Goal: Submit feedback/report problem

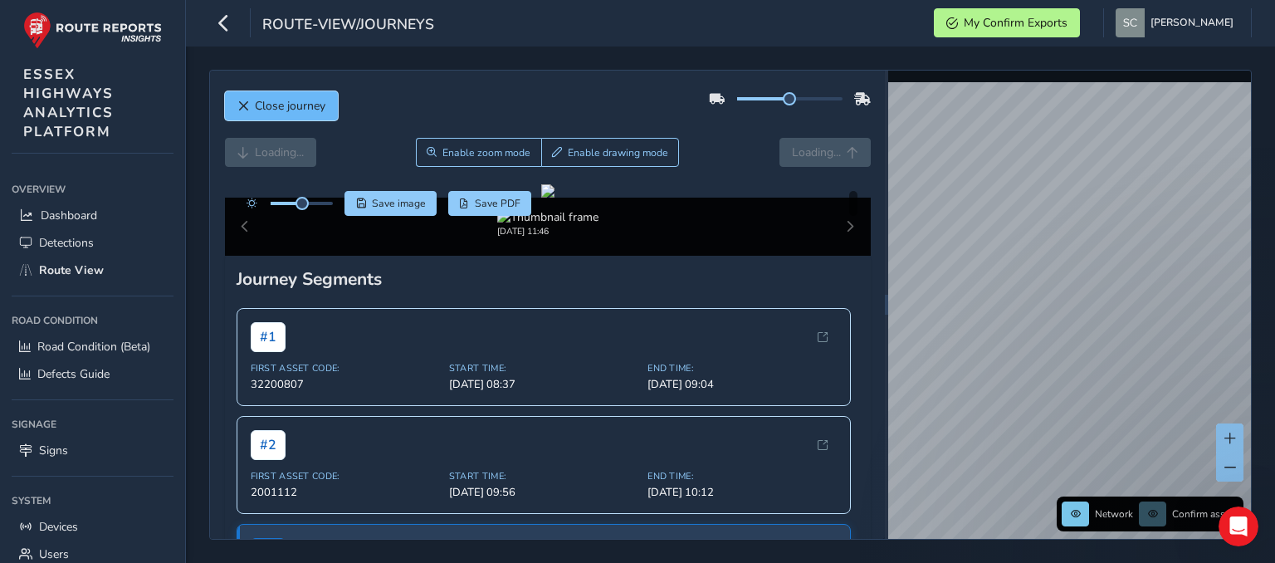
click at [247, 100] on span "Close journey" at bounding box center [243, 106] width 12 height 12
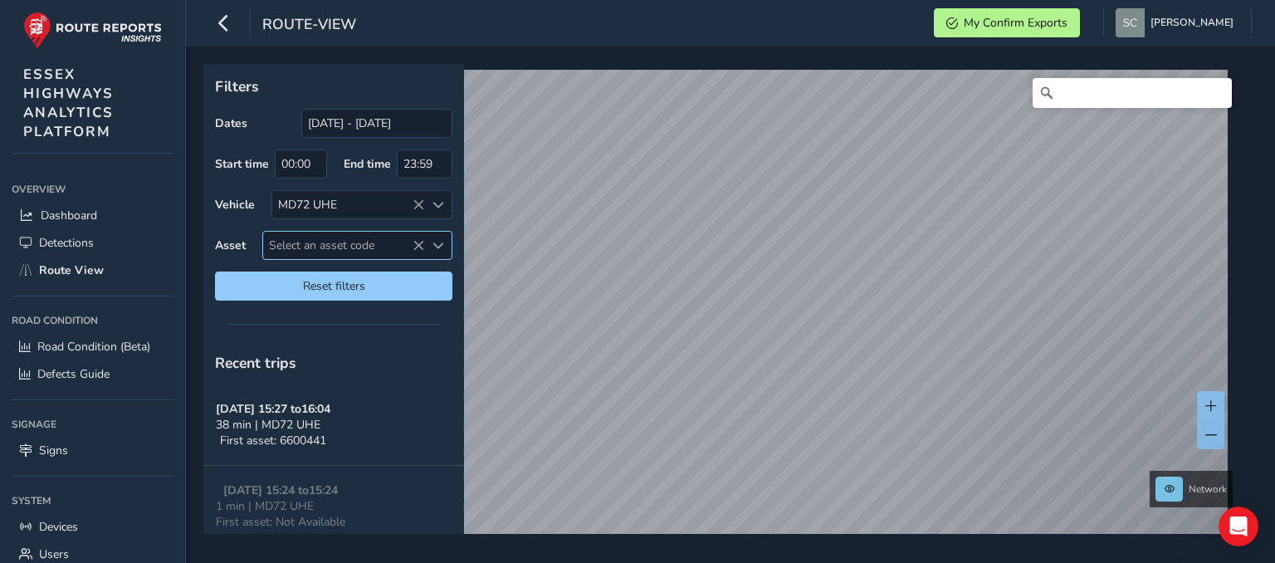
click at [294, 241] on span "Select an asset code" at bounding box center [343, 245] width 161 height 27
type input "2003587"
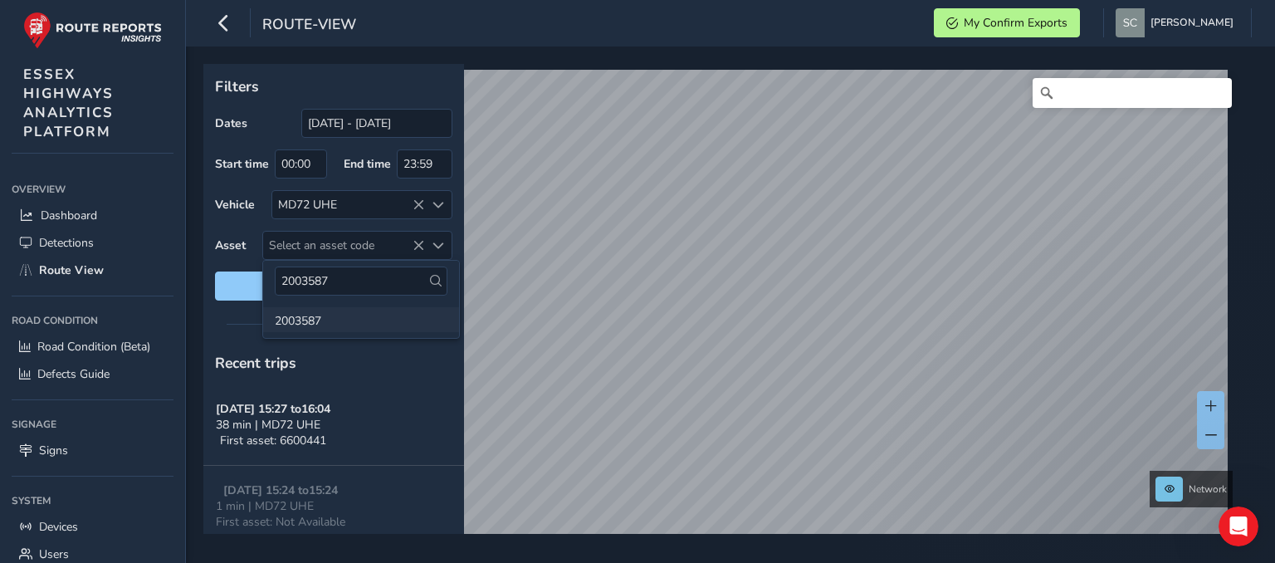
click at [307, 317] on li "2003587" at bounding box center [361, 319] width 196 height 25
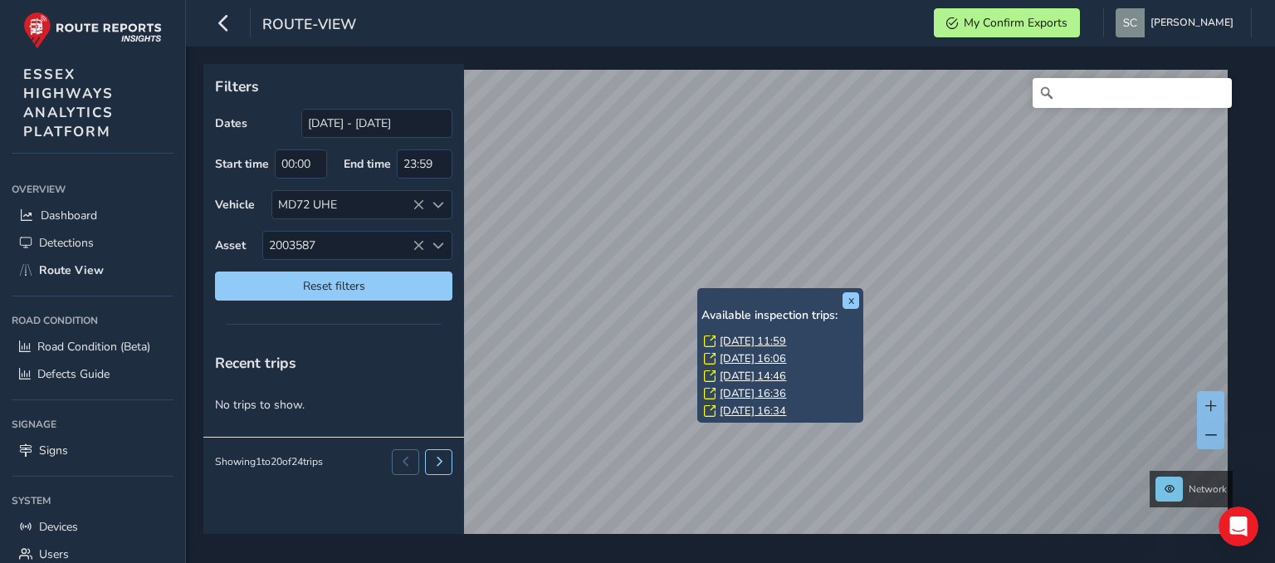
click at [760, 339] on link "Thu, 2 Oct, 11:59" at bounding box center [752, 341] width 66 height 15
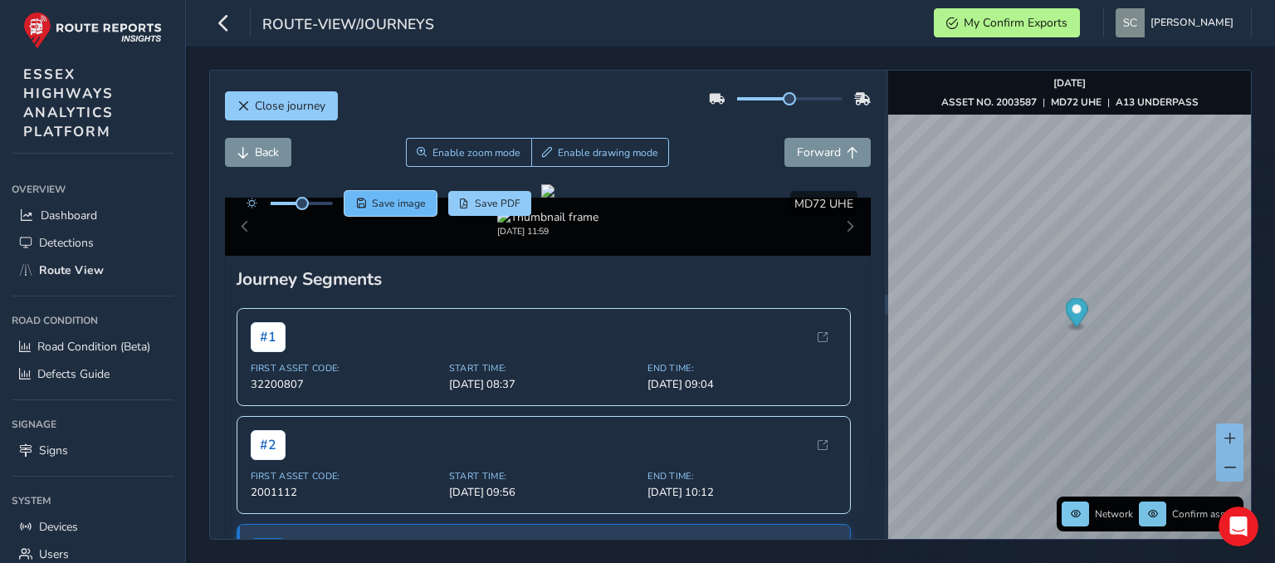
click at [374, 205] on span "Save image" at bounding box center [399, 203] width 54 height 13
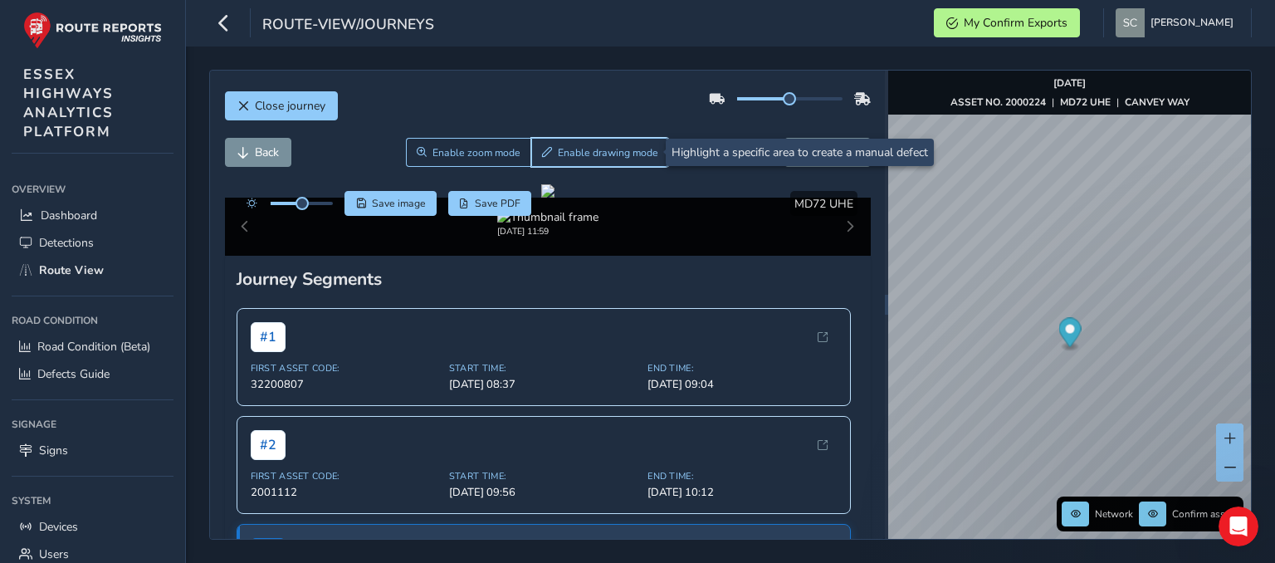
click at [559, 149] on span "Enable drawing mode" at bounding box center [608, 152] width 100 height 13
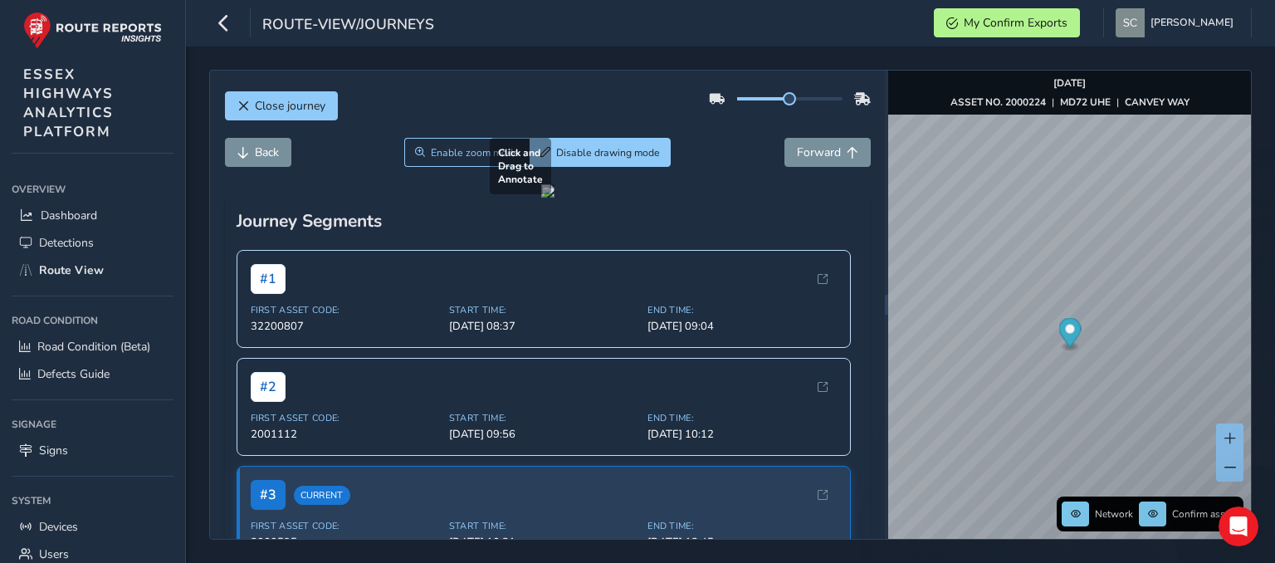
drag, startPoint x: 302, startPoint y: 270, endPoint x: 846, endPoint y: 492, distance: 587.3
click at [554, 197] on div at bounding box center [547, 190] width 13 height 13
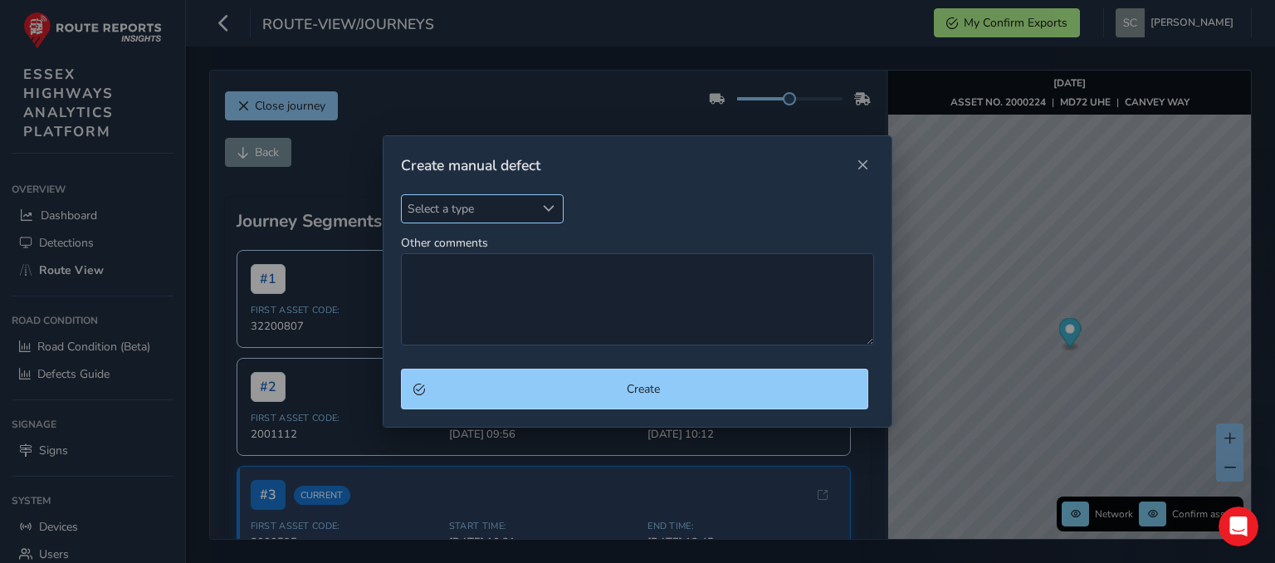
click at [479, 207] on span "Select a type" at bounding box center [469, 208] width 134 height 27
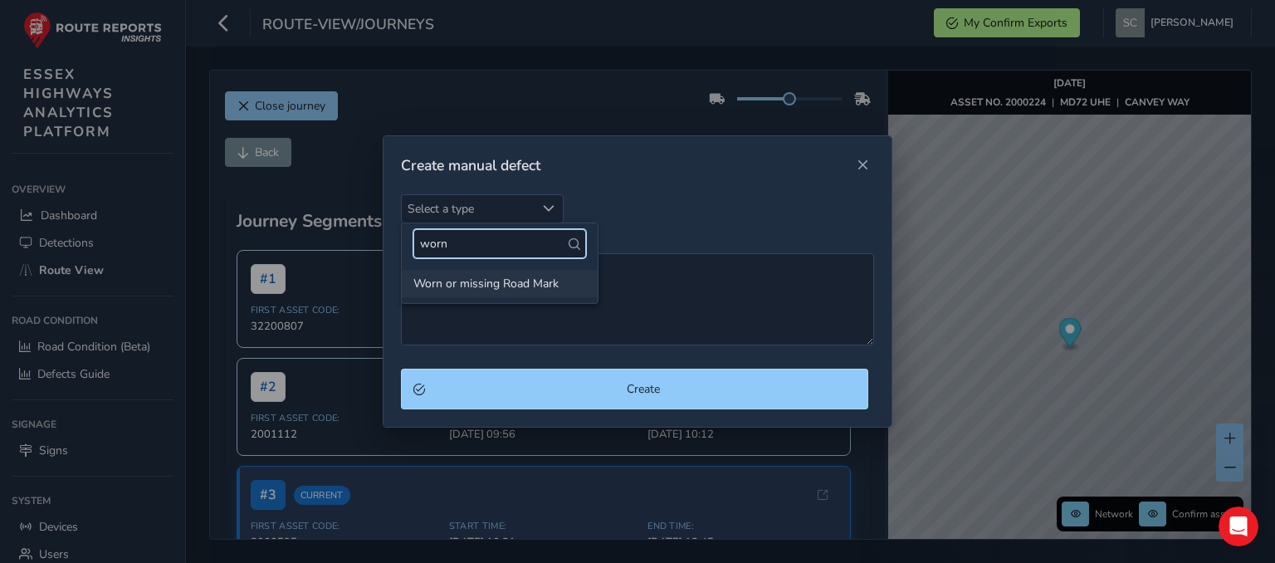
type input "worn"
click at [495, 277] on li "Worn or missing Road Mark" at bounding box center [500, 283] width 196 height 27
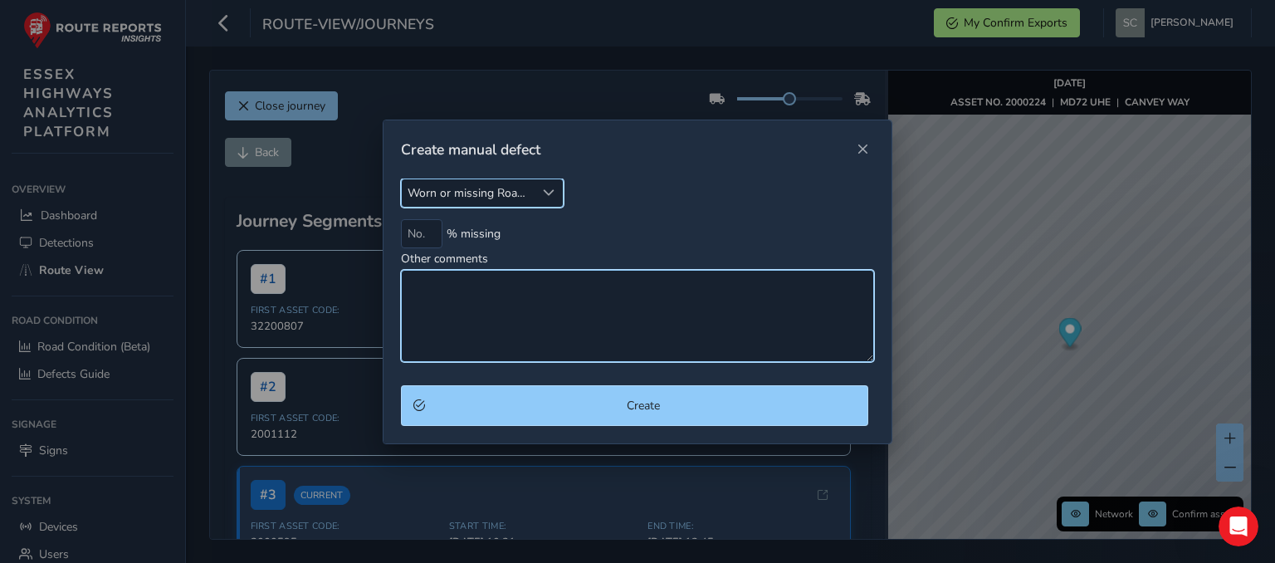
click at [461, 285] on textarea "Other comments" at bounding box center [637, 316] width 473 height 92
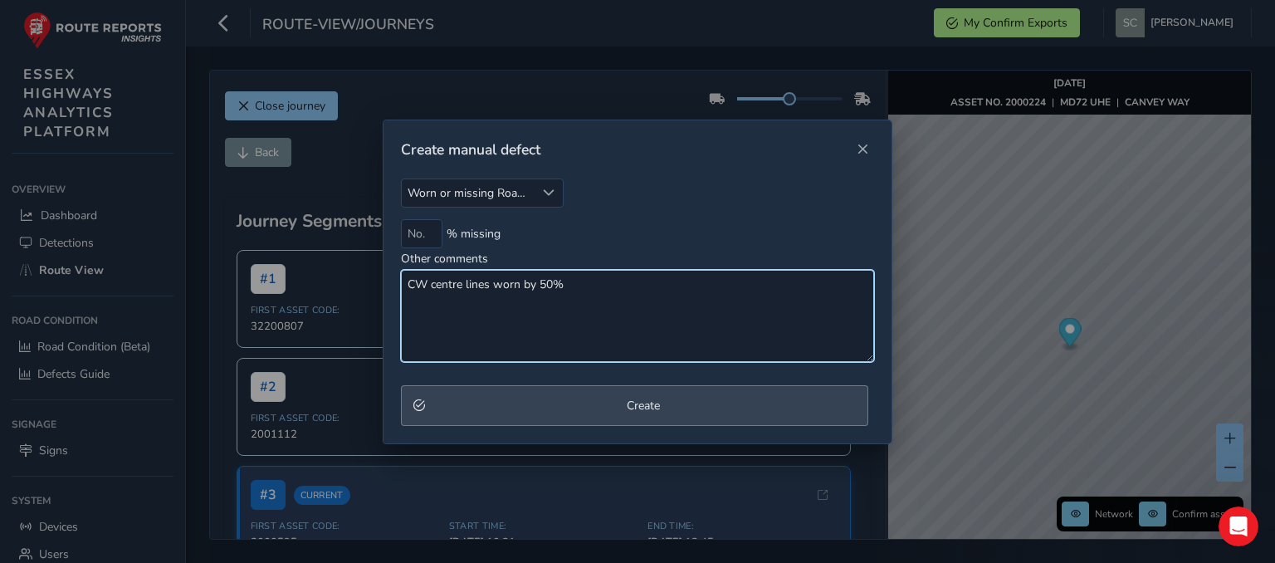
type textarea "CW centre lines worn by 50%"
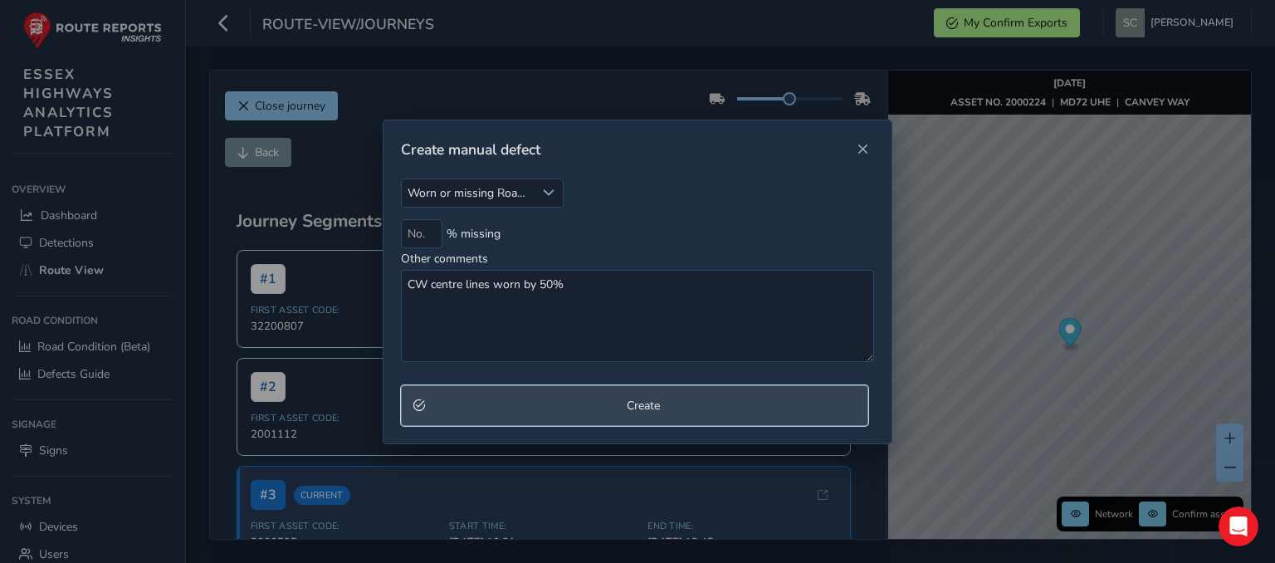
click at [645, 407] on span "Create" at bounding box center [643, 405] width 425 height 16
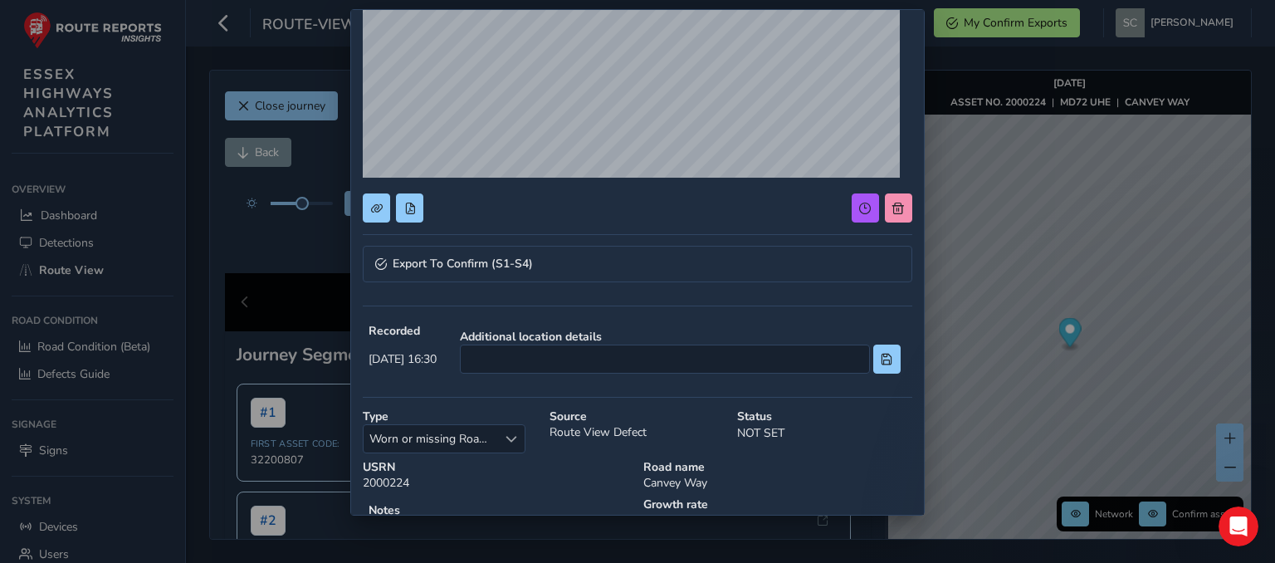
scroll to position [249, 0]
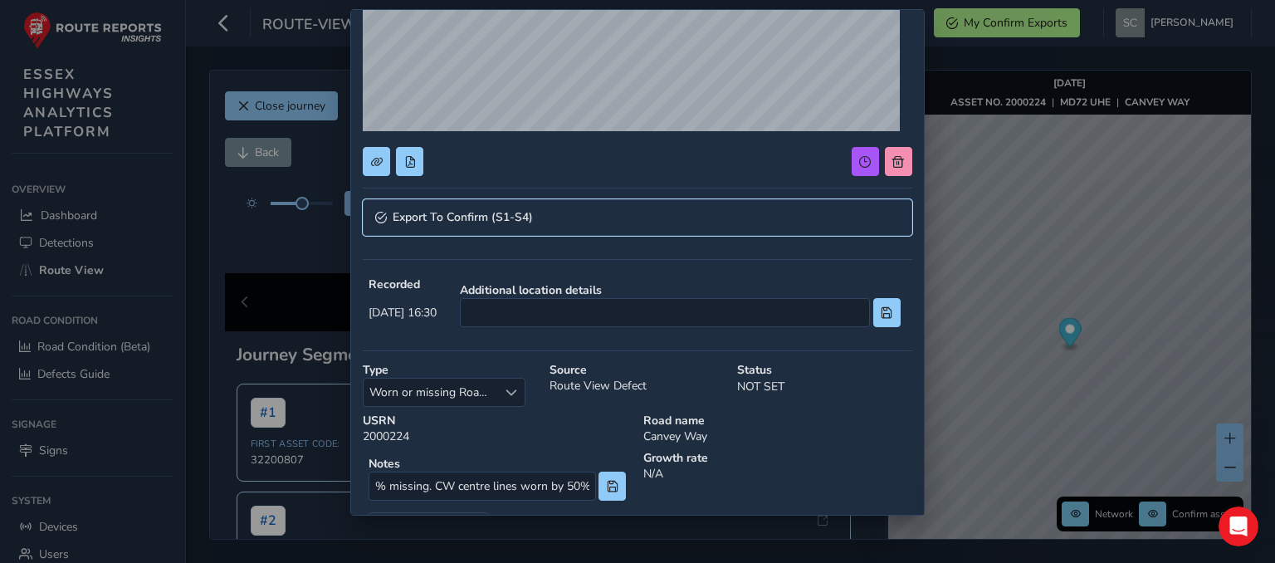
click at [575, 210] on link "Export To Confirm (S1-S4)" at bounding box center [637, 217] width 549 height 37
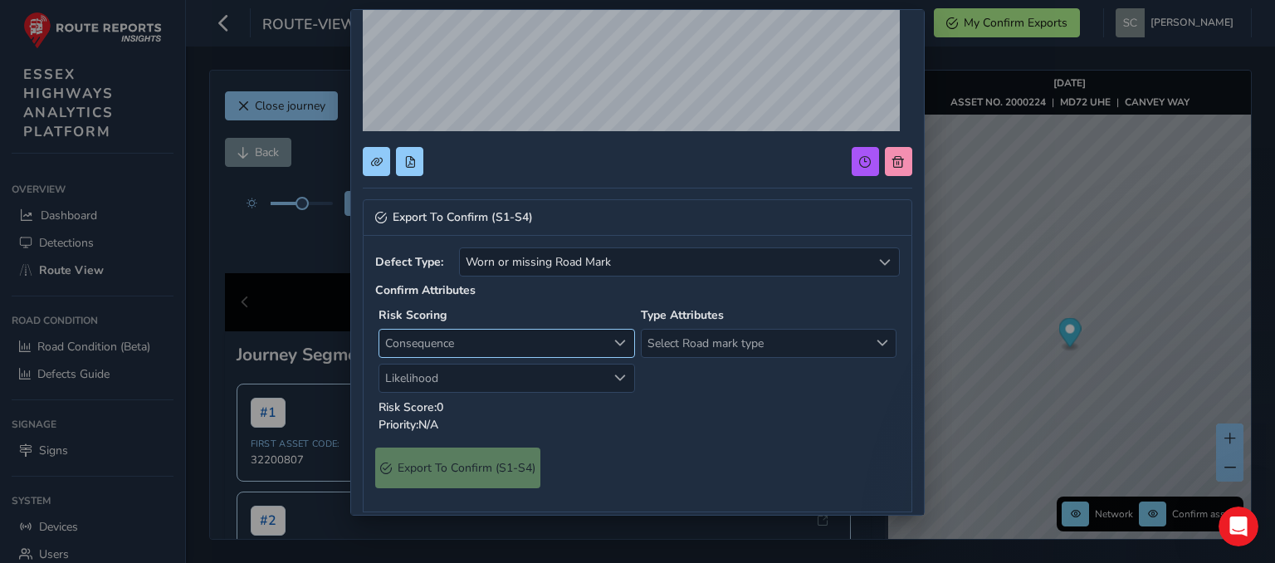
click at [468, 341] on span "Consequence" at bounding box center [492, 342] width 227 height 27
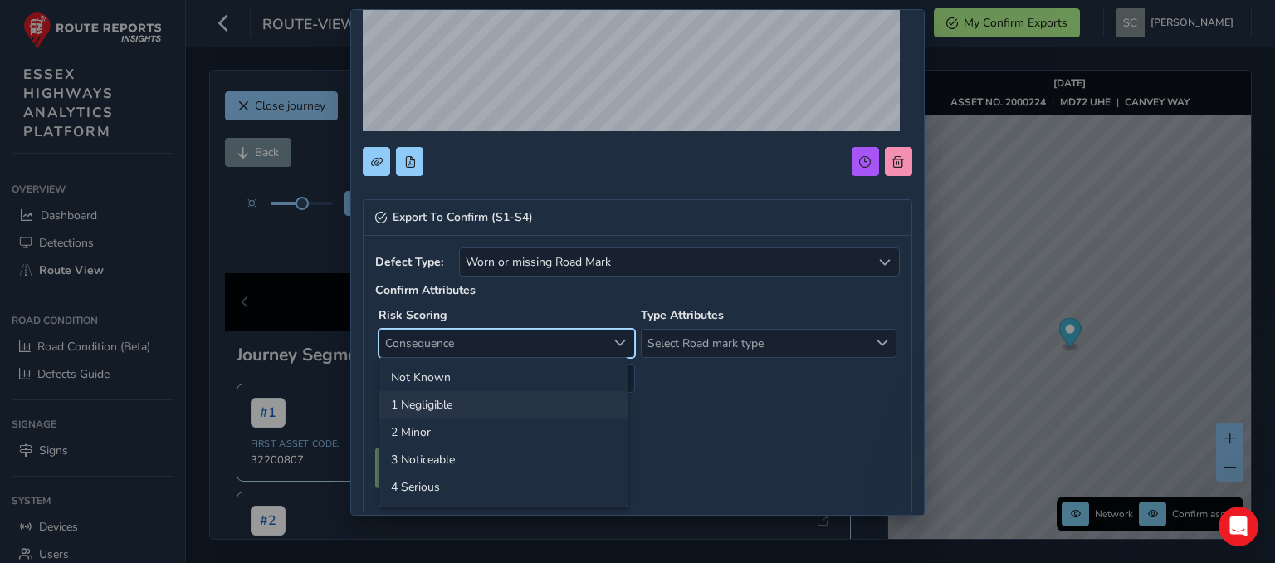
click at [441, 406] on li "1 Negligible" at bounding box center [503, 404] width 248 height 27
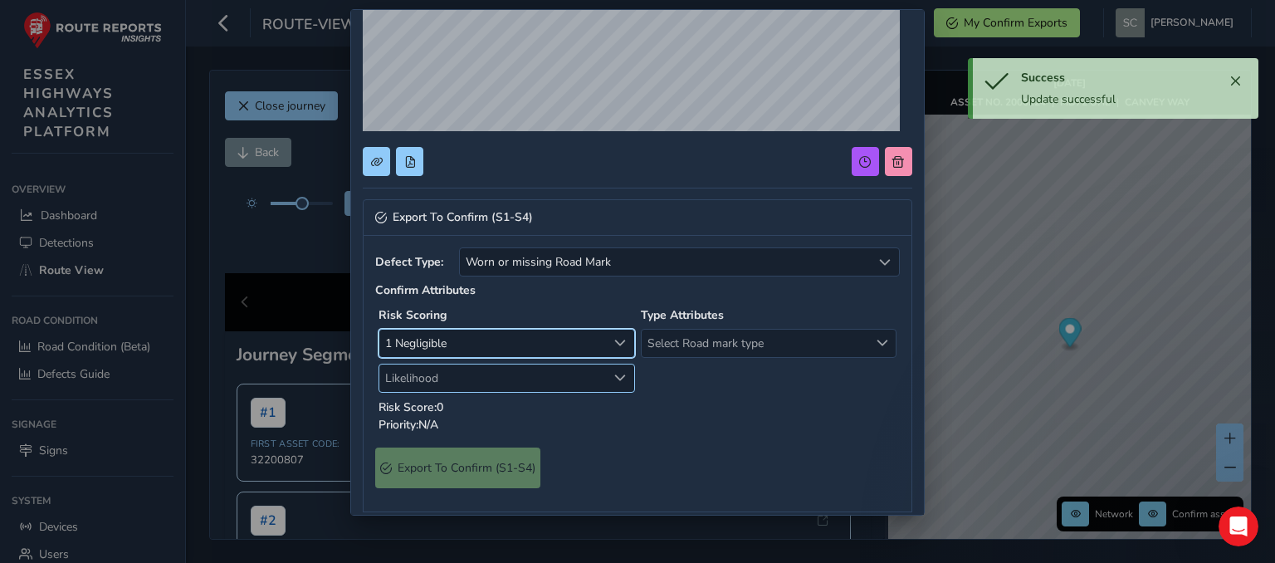
click at [488, 373] on span "Likelihood" at bounding box center [492, 377] width 227 height 27
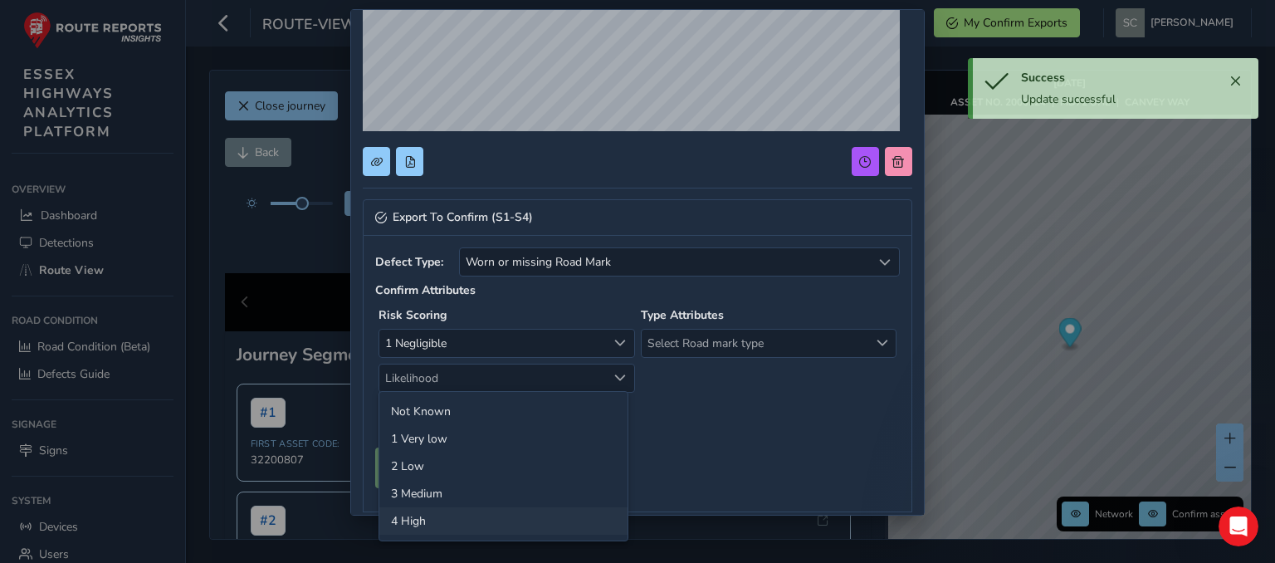
click at [419, 526] on li "4 High" at bounding box center [503, 520] width 248 height 27
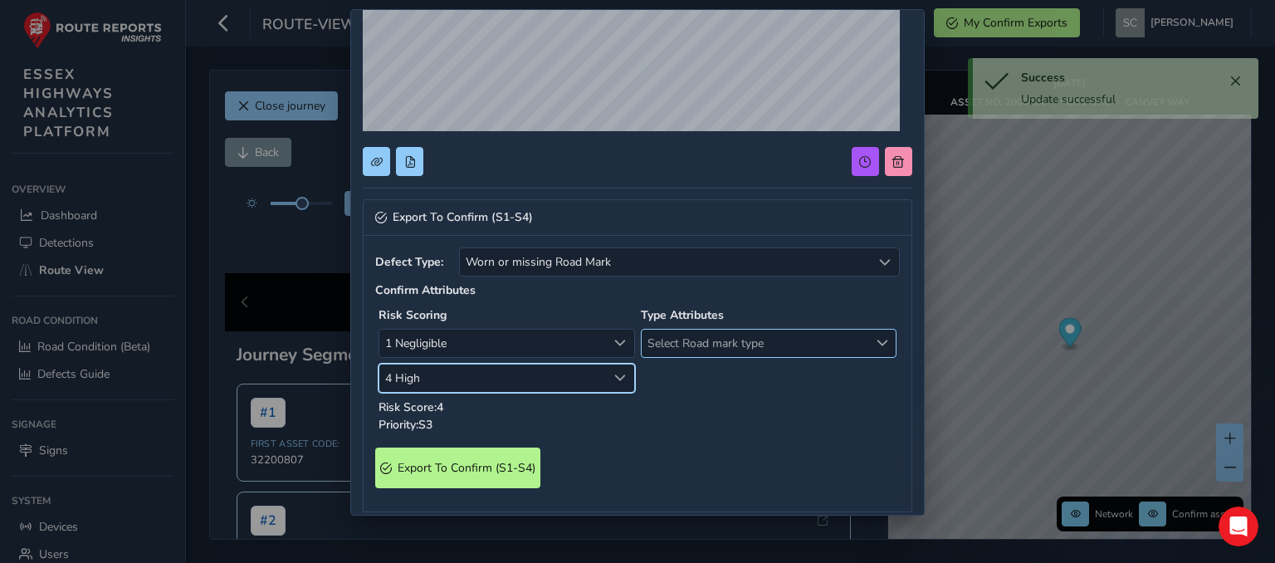
click at [724, 338] on span "Select Road mark type" at bounding box center [754, 342] width 227 height 27
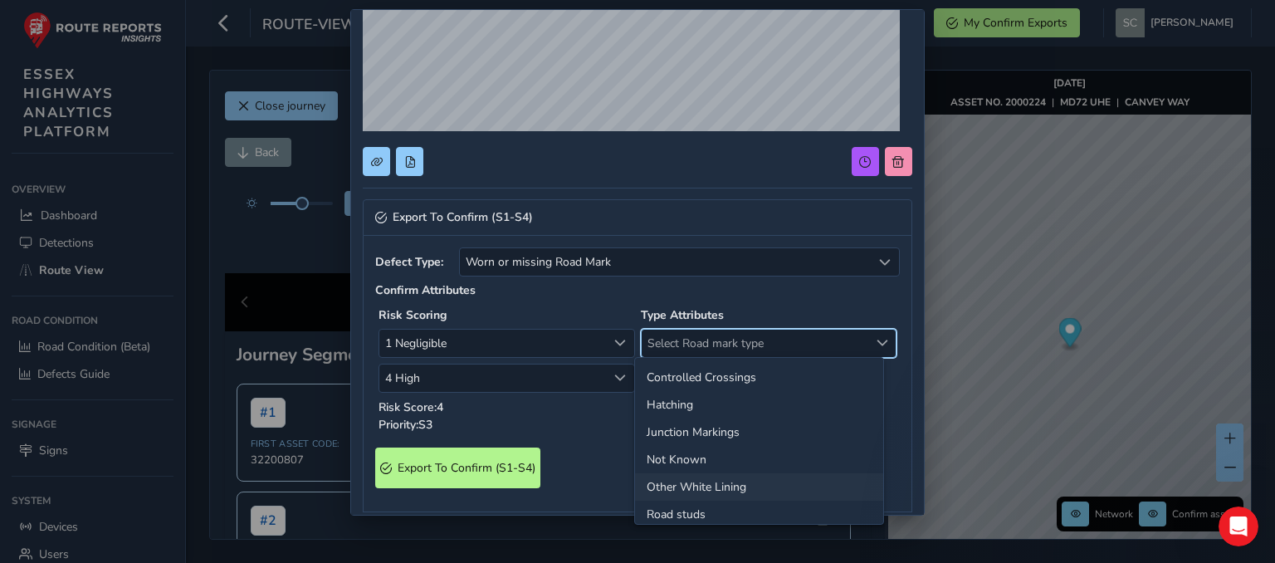
click at [697, 484] on li "Other White Lining" at bounding box center [759, 486] width 248 height 27
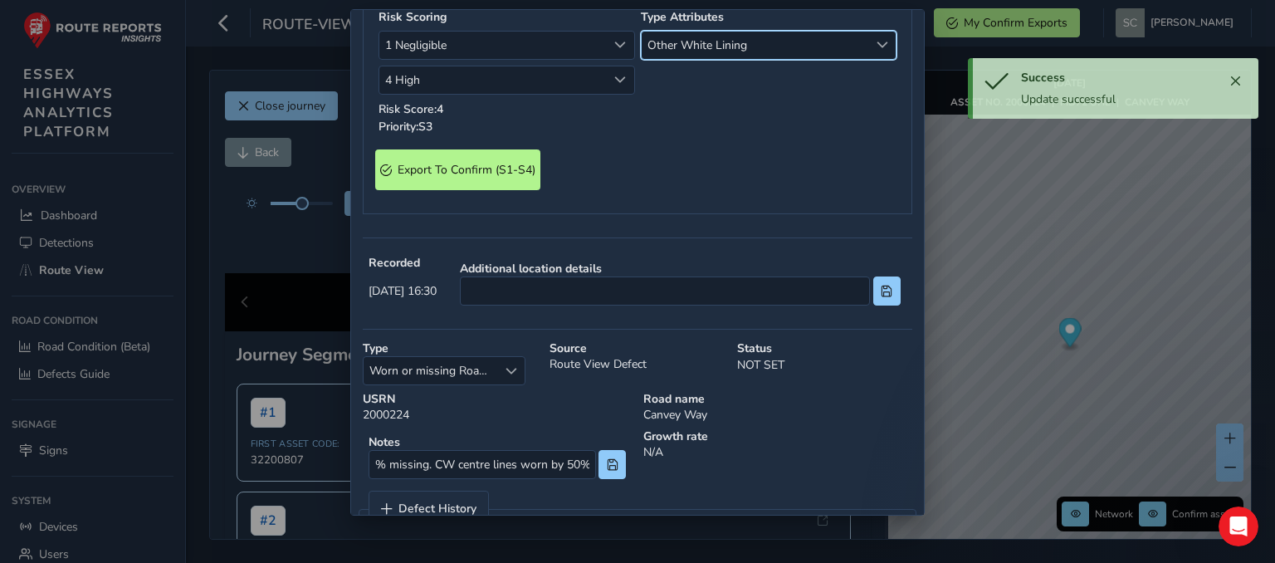
scroll to position [581, 0]
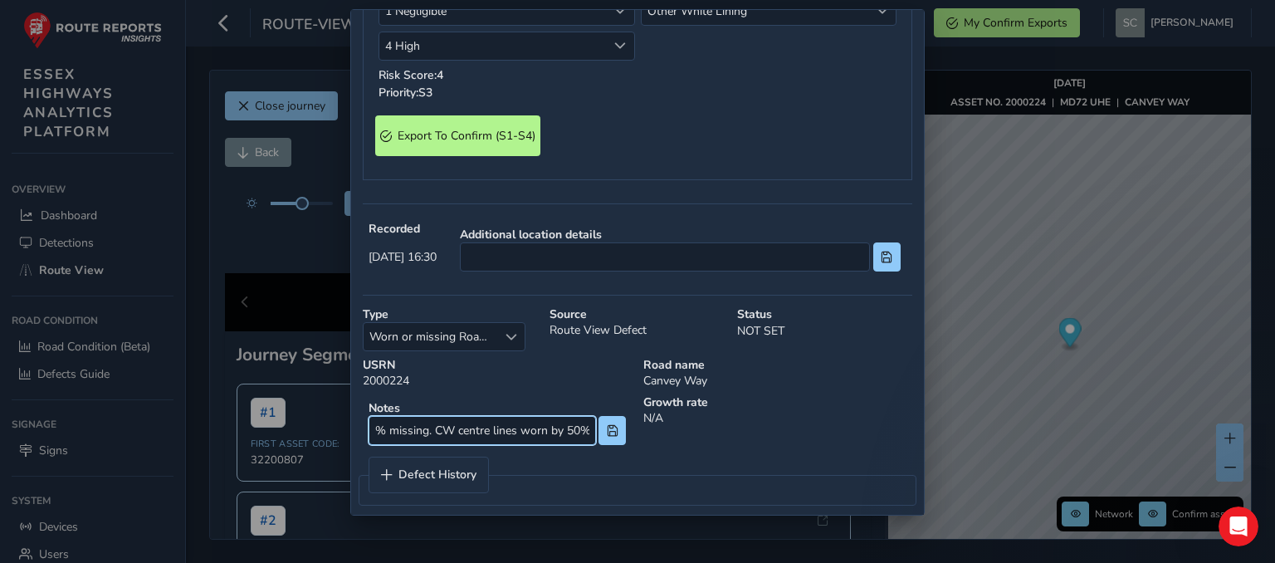
drag, startPoint x: 387, startPoint y: 429, endPoint x: 338, endPoint y: 421, distance: 49.7
click at [338, 421] on div "Export To Confirm (S1-S4) Defect Type: Worn or missing Road Mark Worn or missin…" at bounding box center [637, 281] width 1275 height 563
drag, startPoint x: 443, startPoint y: 432, endPoint x: 362, endPoint y: 429, distance: 81.4
click at [362, 429] on div "Notes CW missing. CW centre lines worn by 50%" at bounding box center [497, 422] width 280 height 68
click at [551, 434] on input "CW centre lines worn by 50%" at bounding box center [481, 430] width 227 height 29
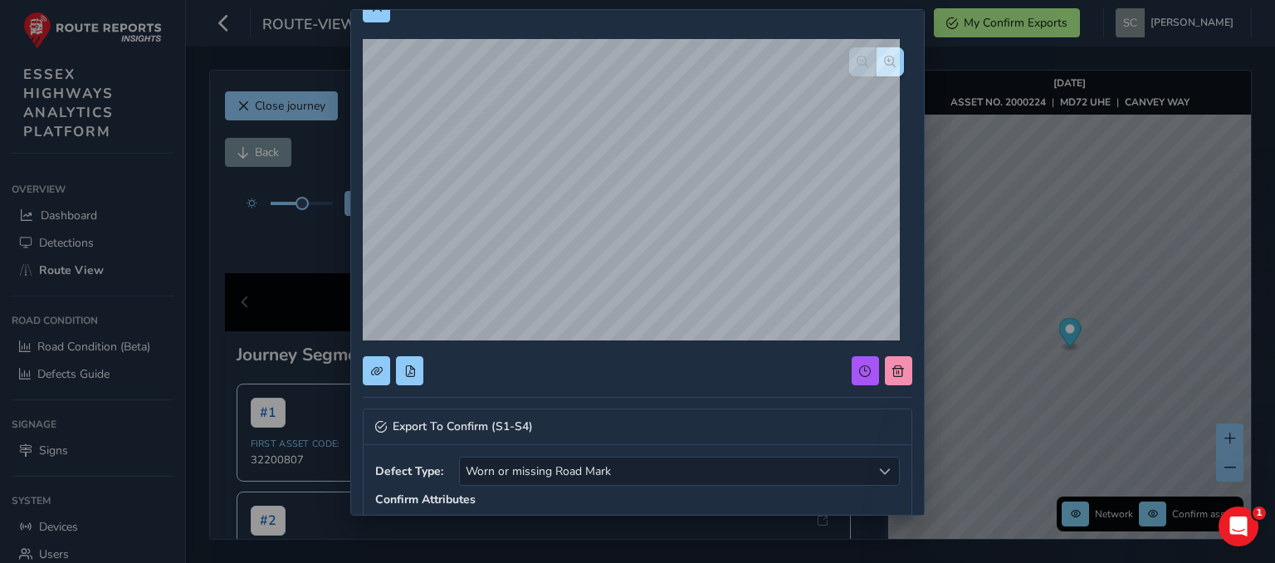
scroll to position [0, 0]
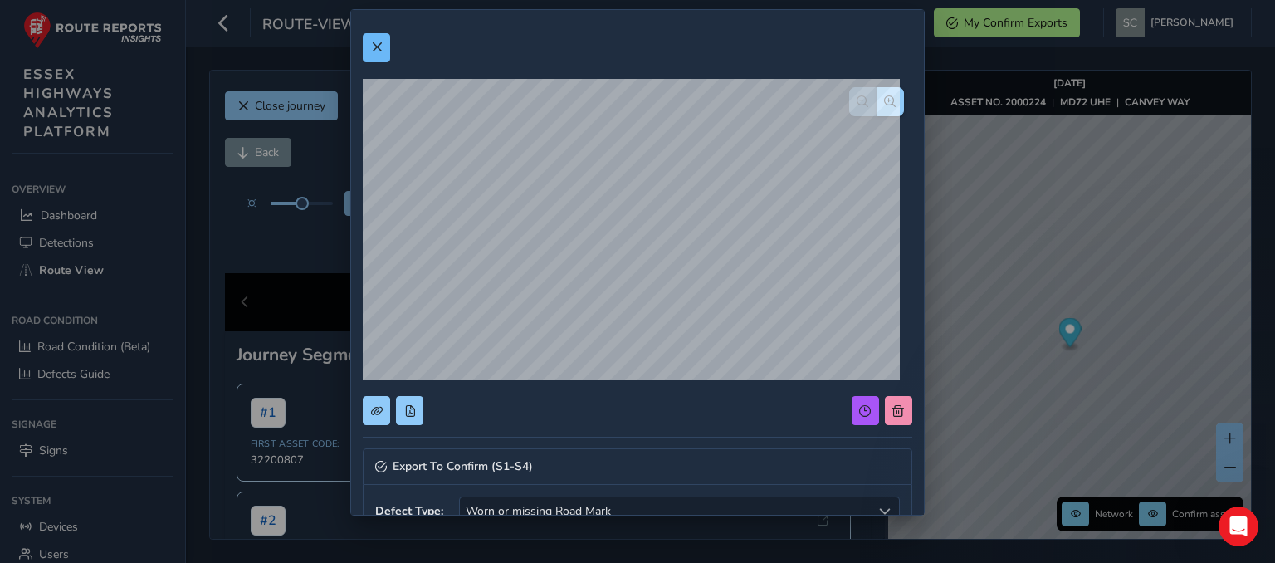
type input "CW centre lines worn by 50%"
click at [381, 50] on span at bounding box center [377, 47] width 12 height 12
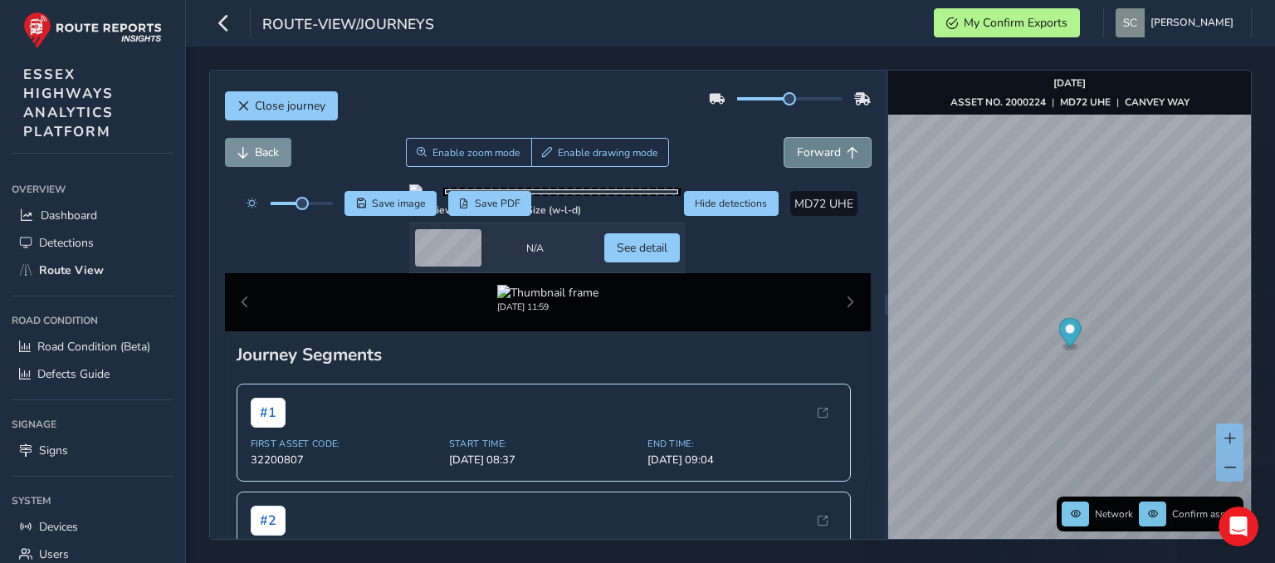
click at [846, 147] on span "Forward" at bounding box center [852, 153] width 12 height 12
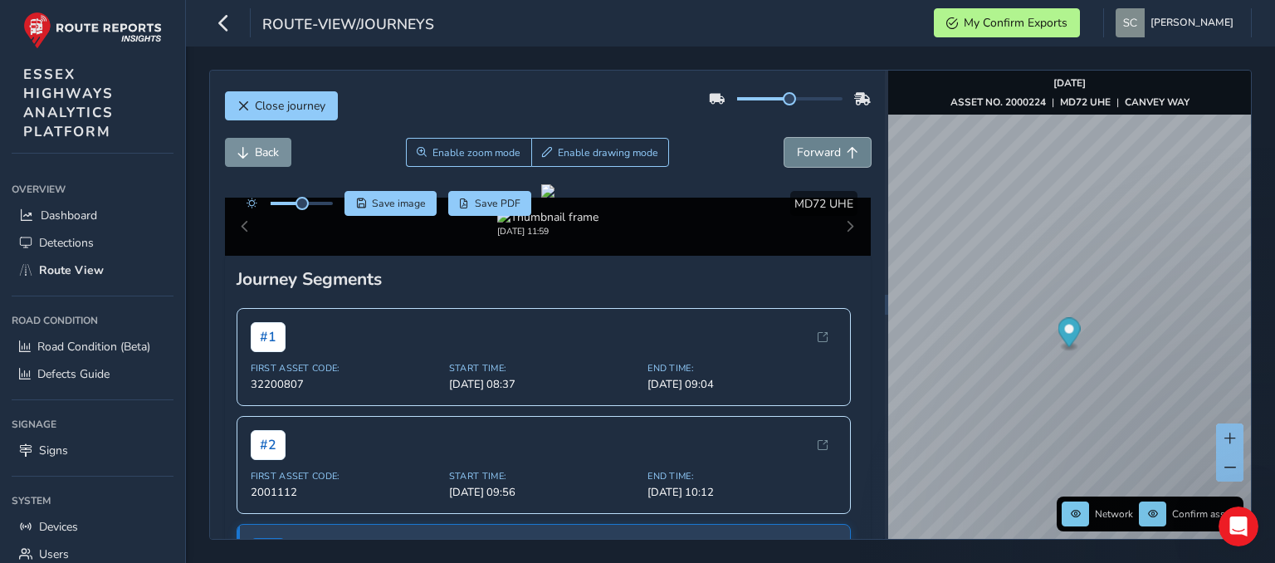
click at [832, 147] on button "Forward" at bounding box center [827, 152] width 86 height 29
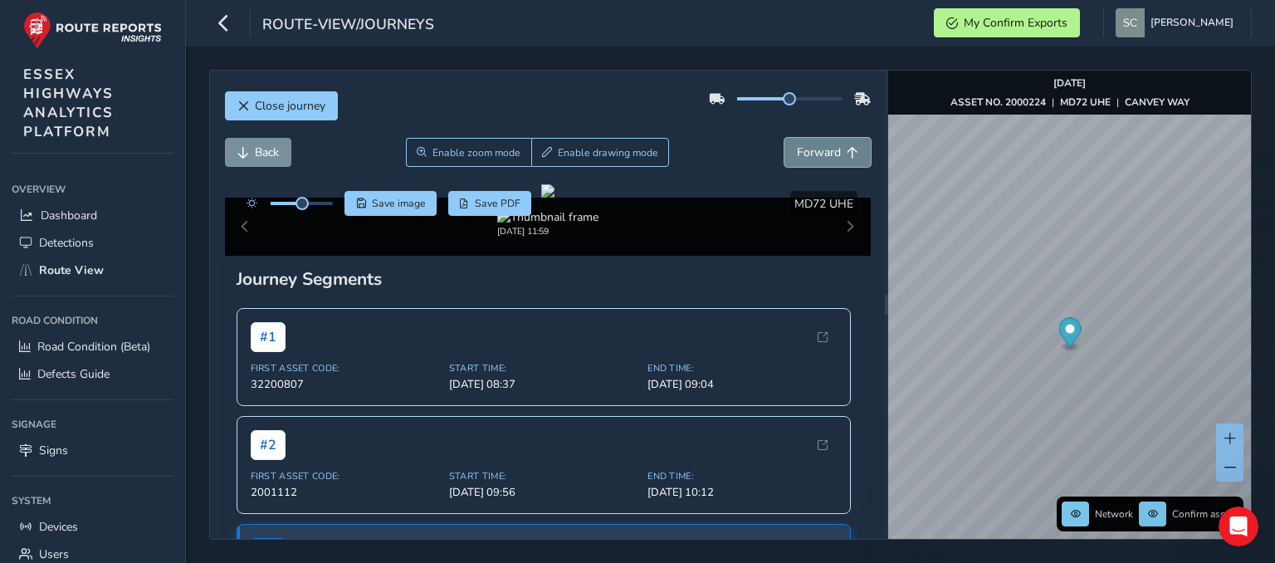
click at [832, 147] on button "Forward" at bounding box center [827, 152] width 86 height 29
click at [831, 146] on button "Forward" at bounding box center [827, 152] width 86 height 29
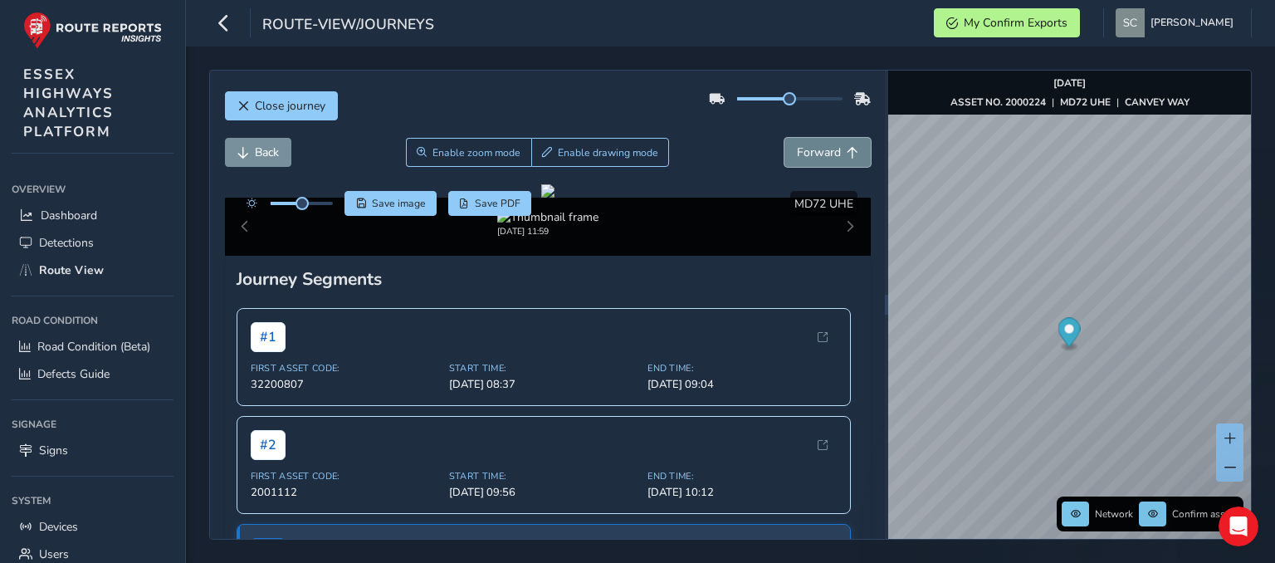
click at [831, 146] on button "Forward" at bounding box center [827, 152] width 86 height 29
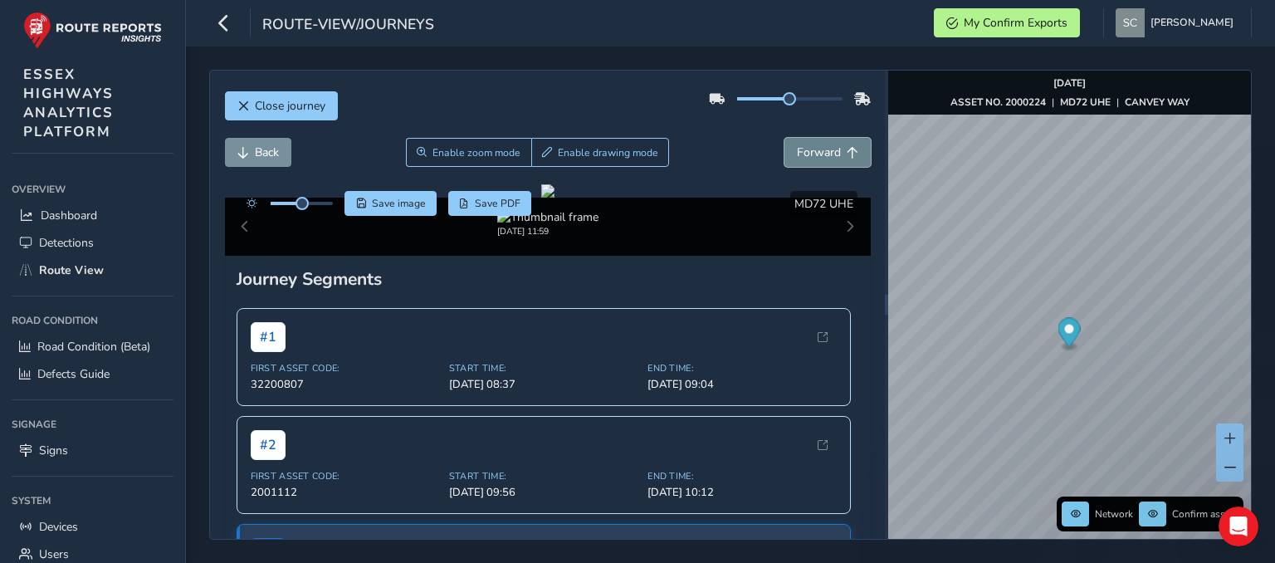
click at [831, 146] on button "Forward" at bounding box center [827, 152] width 86 height 29
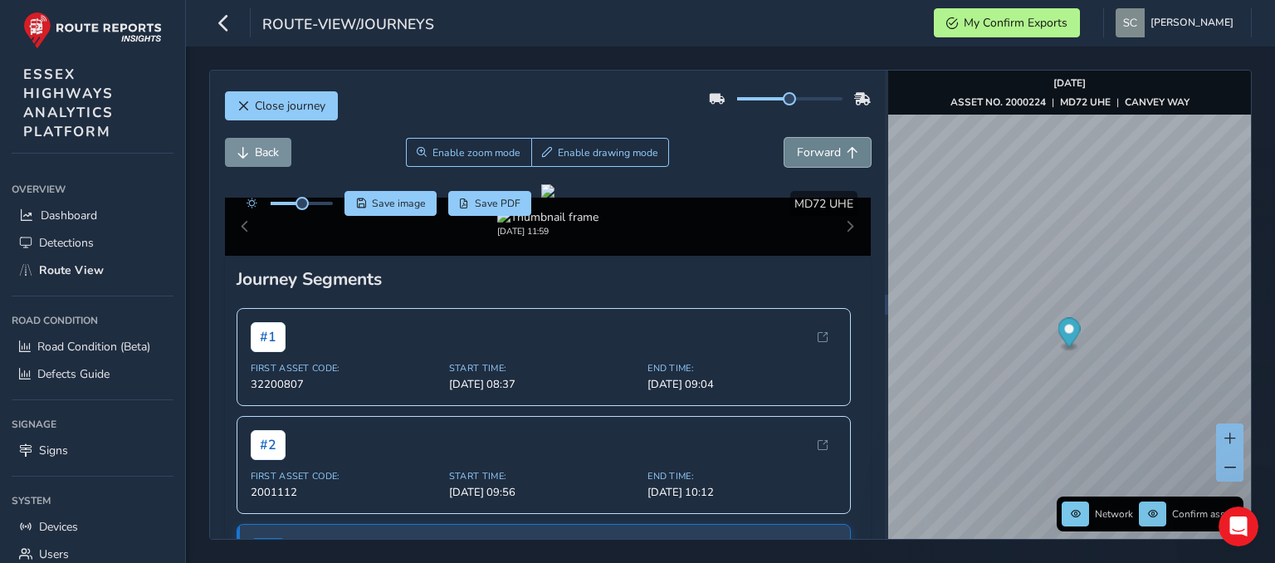
click at [831, 146] on button "Forward" at bounding box center [827, 152] width 86 height 29
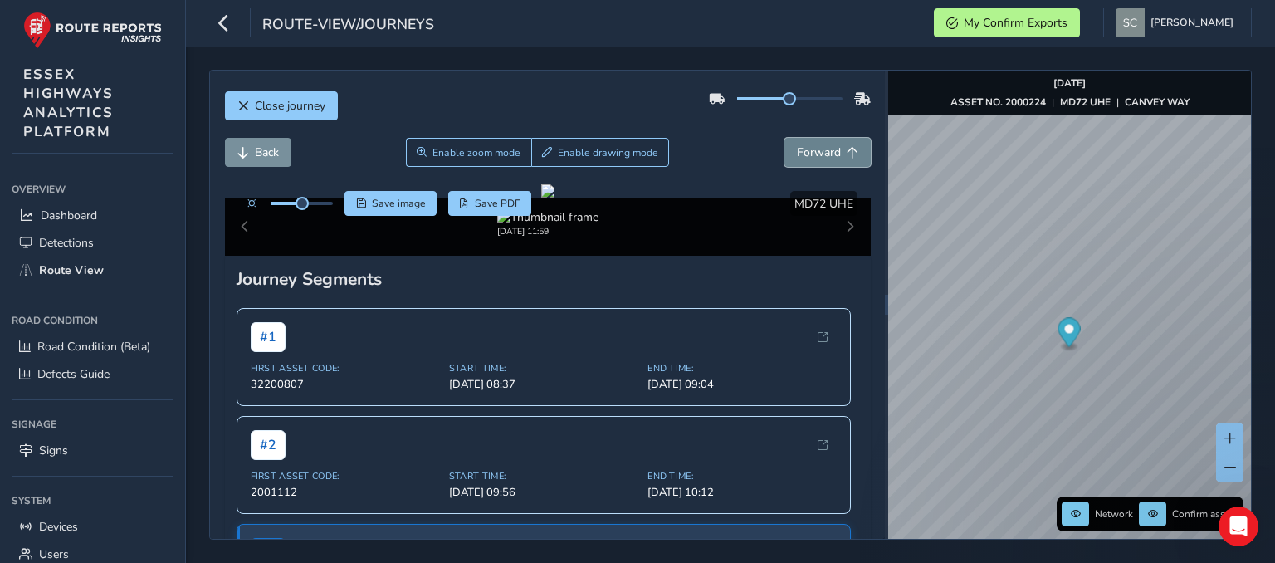
click at [831, 146] on button "Forward" at bounding box center [827, 152] width 86 height 29
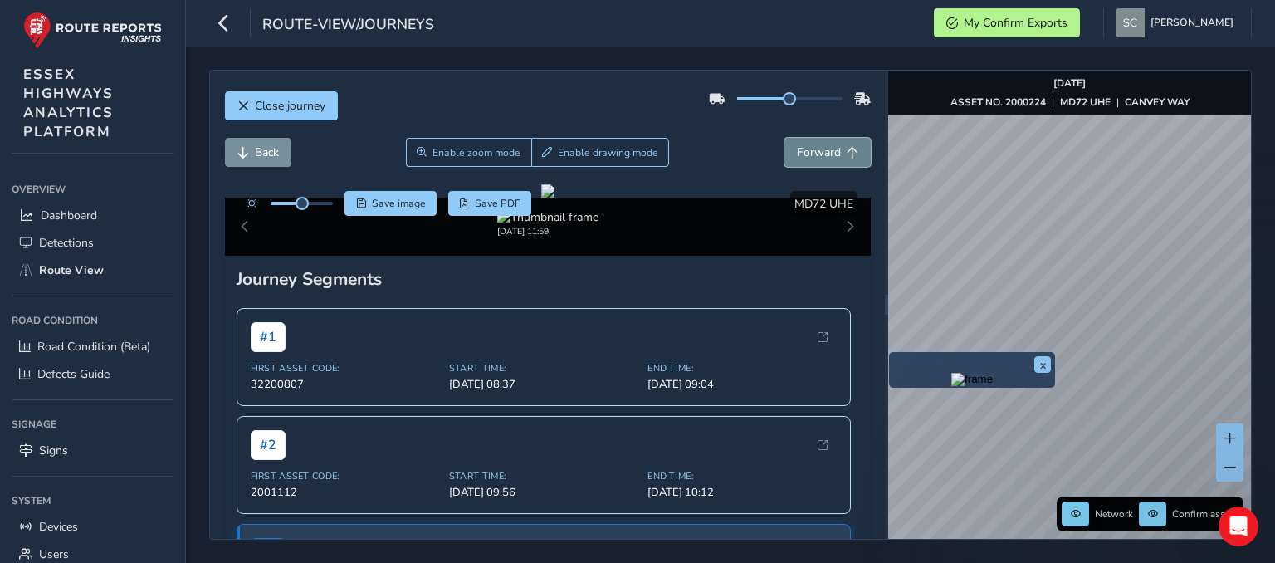
click at [831, 149] on button "Forward" at bounding box center [827, 152] width 86 height 29
click at [831, 150] on button "Forward" at bounding box center [827, 152] width 86 height 29
click at [828, 152] on button "Forward" at bounding box center [827, 152] width 86 height 29
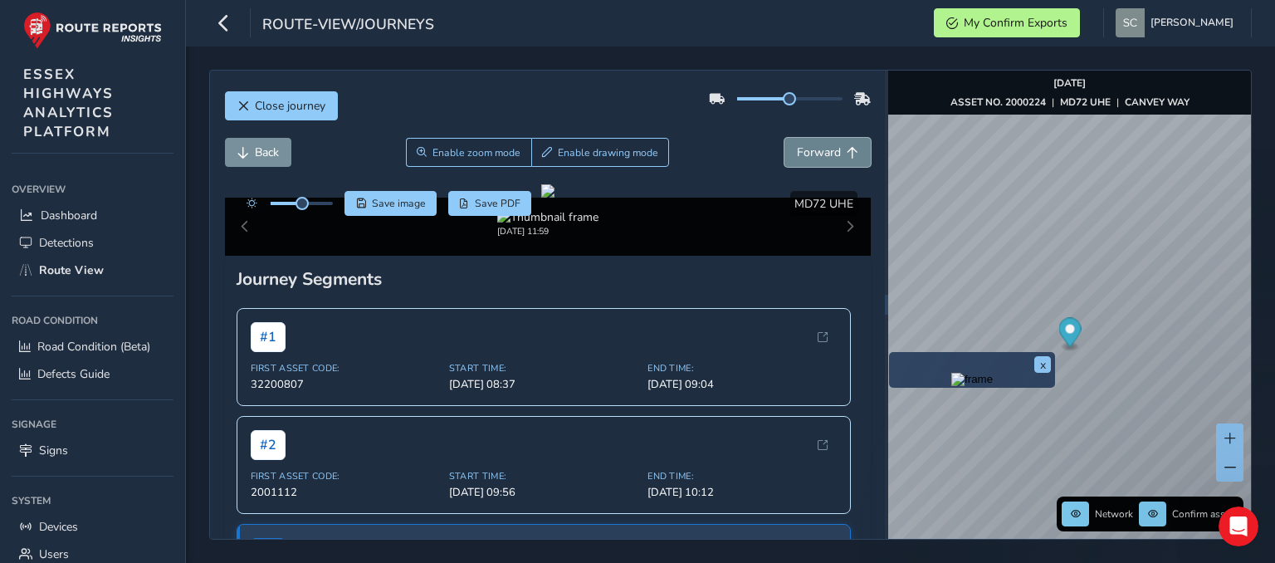
click at [828, 152] on button "Forward" at bounding box center [827, 152] width 86 height 29
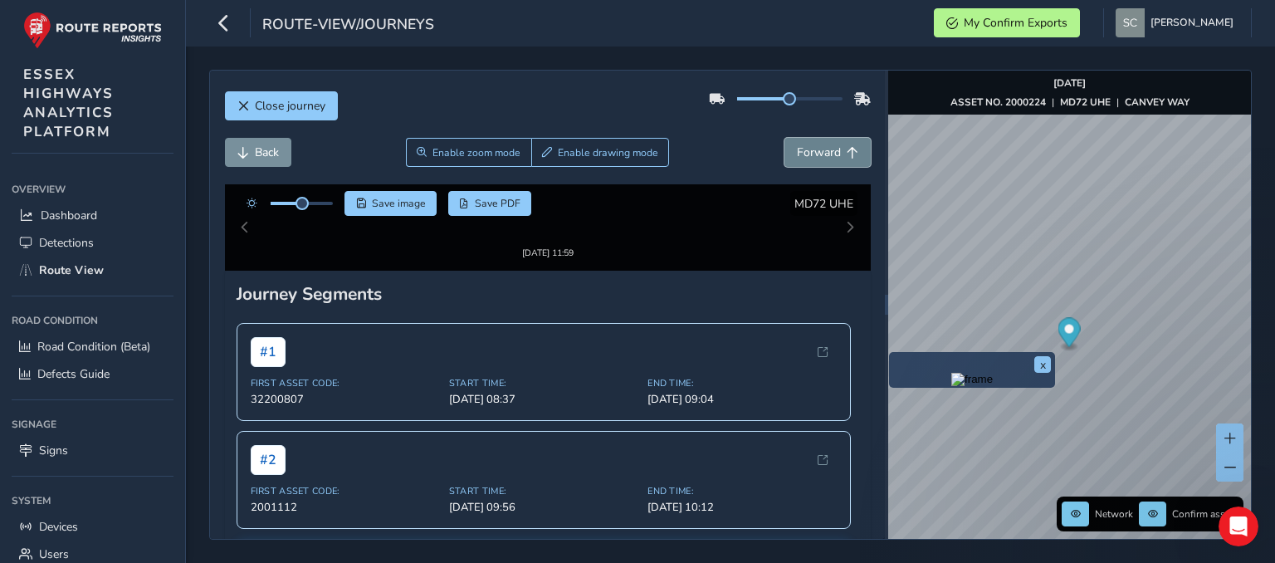
click at [828, 152] on button "Forward" at bounding box center [827, 152] width 86 height 29
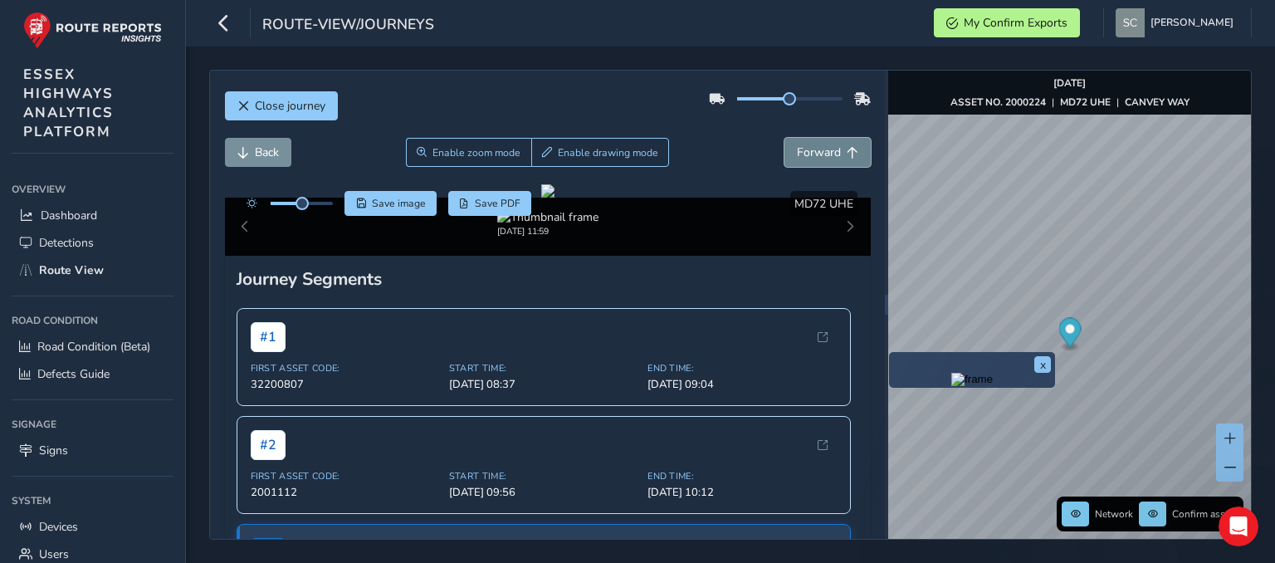
click at [828, 152] on button "Forward" at bounding box center [827, 152] width 86 height 29
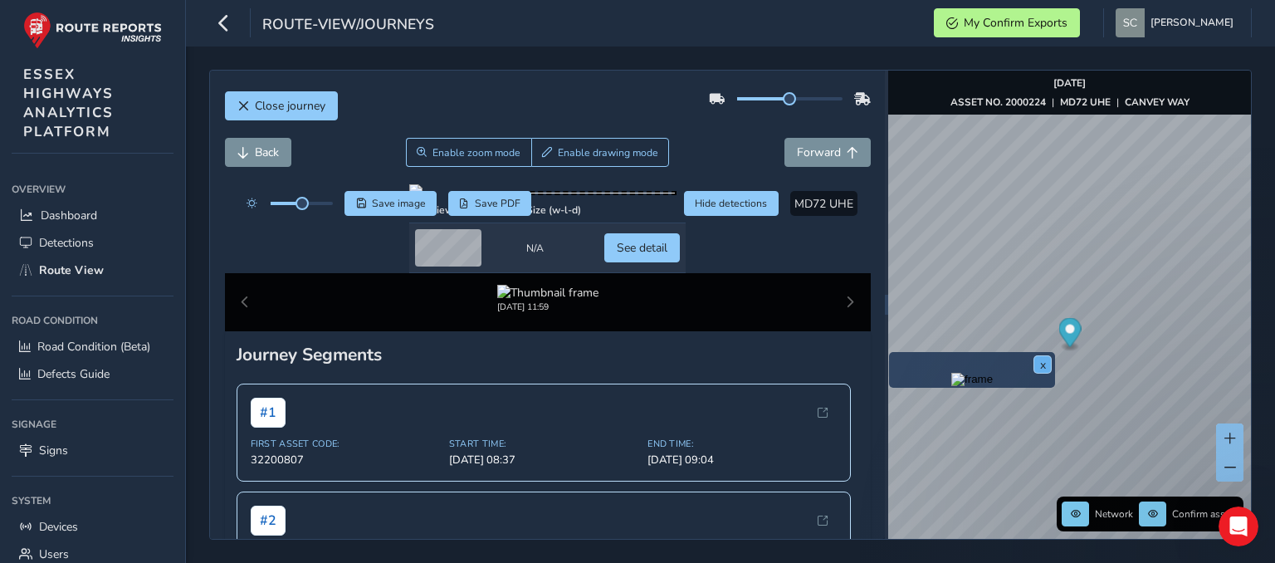
click at [1042, 366] on button "x" at bounding box center [1042, 364] width 17 height 17
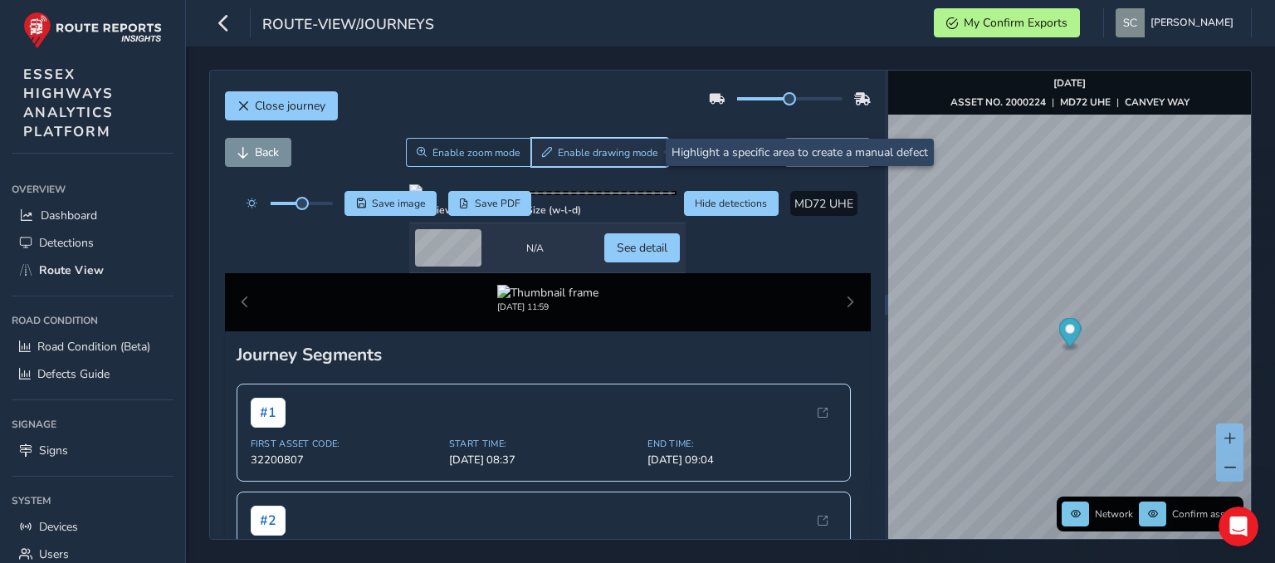
click at [566, 150] on span "Enable drawing mode" at bounding box center [608, 152] width 100 height 13
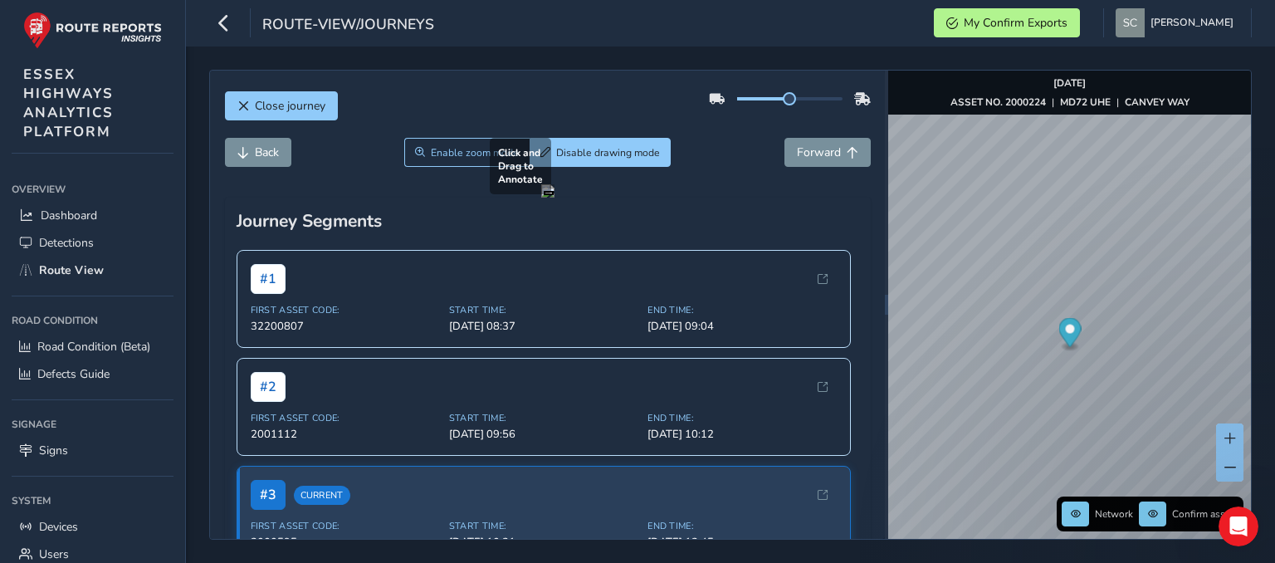
drag, startPoint x: 281, startPoint y: 306, endPoint x: 842, endPoint y: 469, distance: 584.1
click at [554, 197] on div at bounding box center [547, 190] width 13 height 13
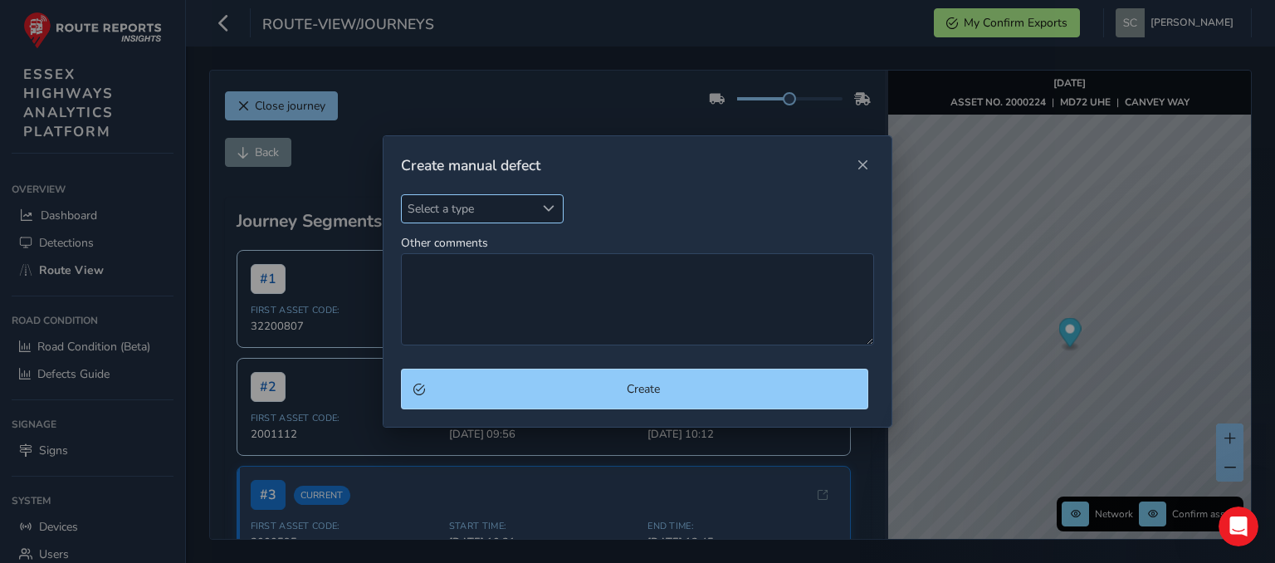
click at [417, 209] on span "Select a type" at bounding box center [469, 208] width 134 height 27
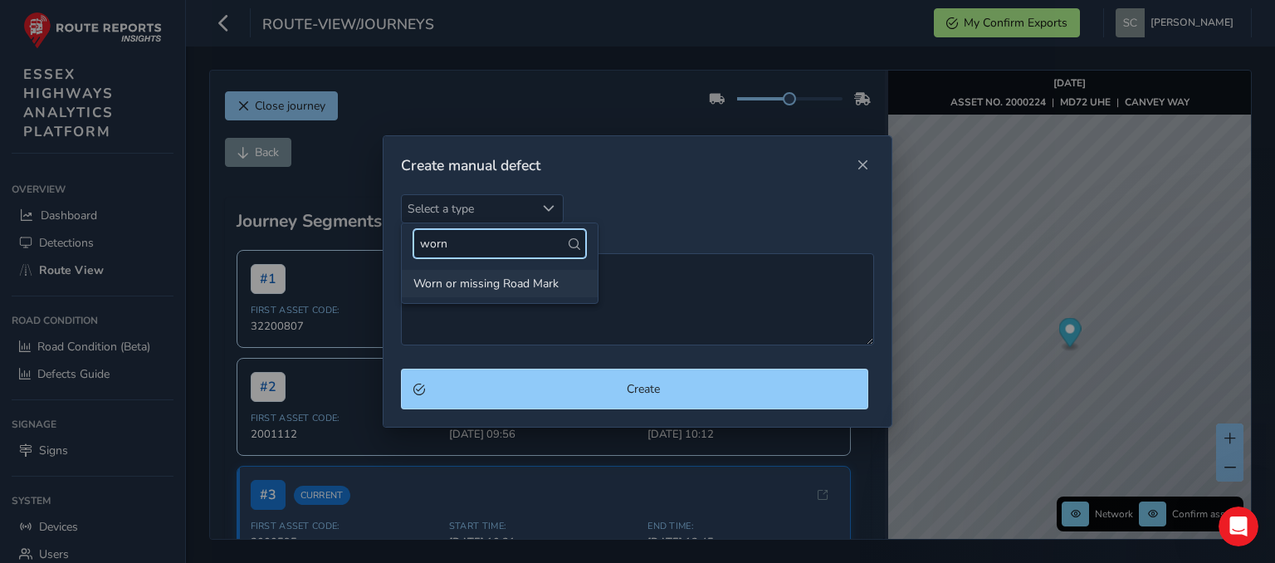
type input "worn"
click at [485, 282] on li "Worn or missing Road Mark" at bounding box center [500, 283] width 196 height 27
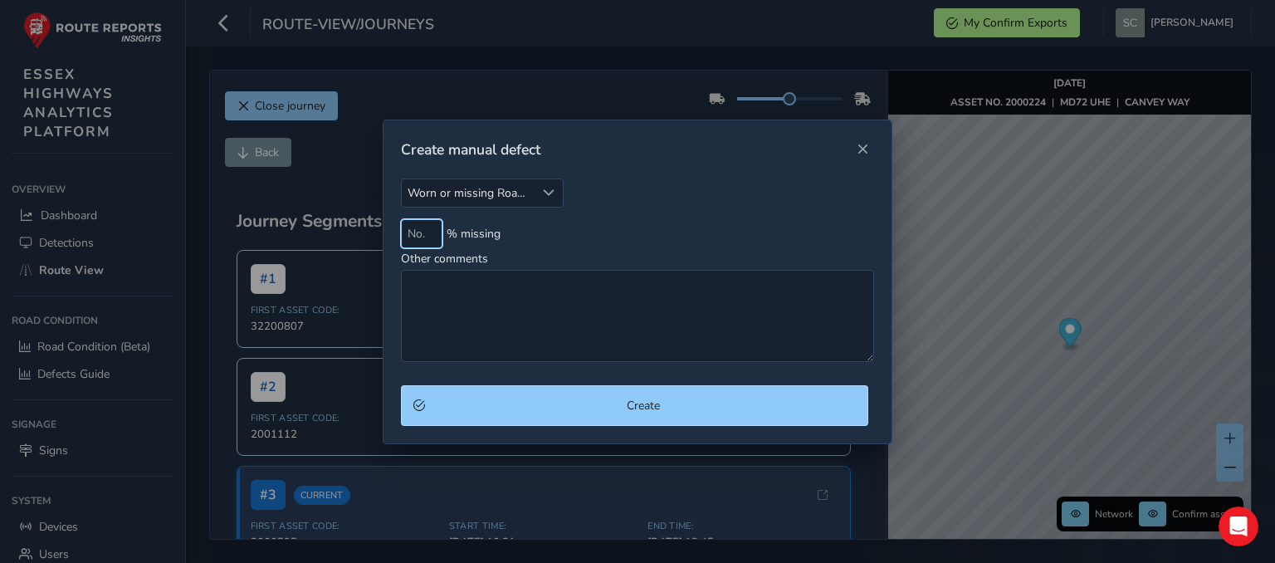
click at [417, 233] on input at bounding box center [421, 233] width 41 height 29
type input "50"
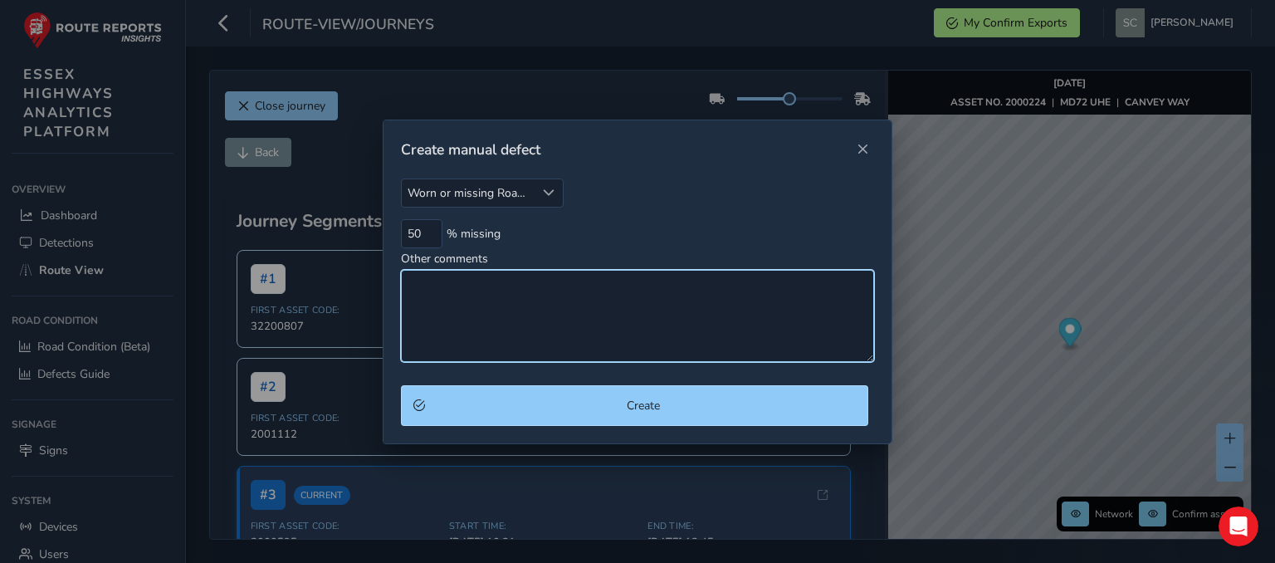
click at [484, 295] on textarea "Other comments" at bounding box center [637, 316] width 473 height 92
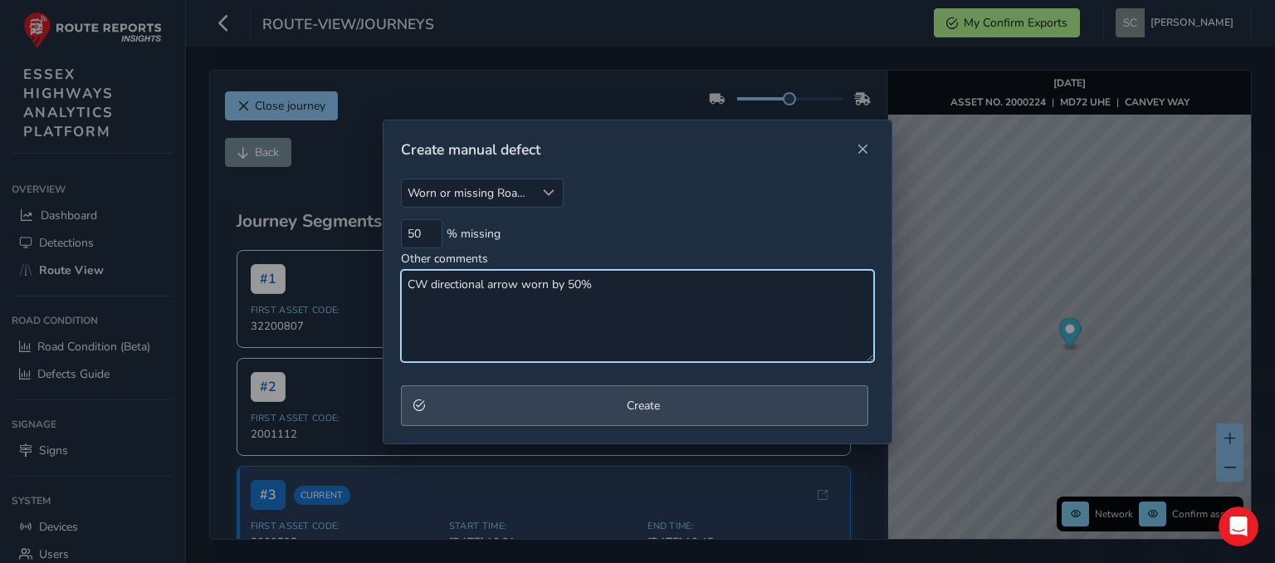
type textarea "CW directional arrow worn by 50%"
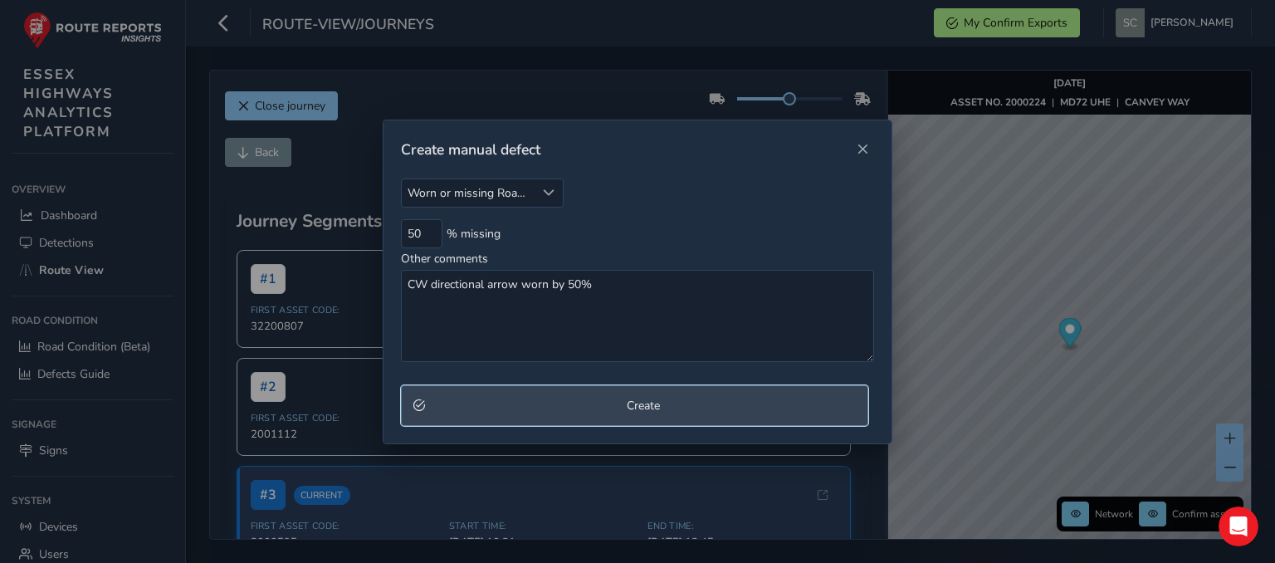
click at [659, 412] on span "Create" at bounding box center [643, 405] width 425 height 16
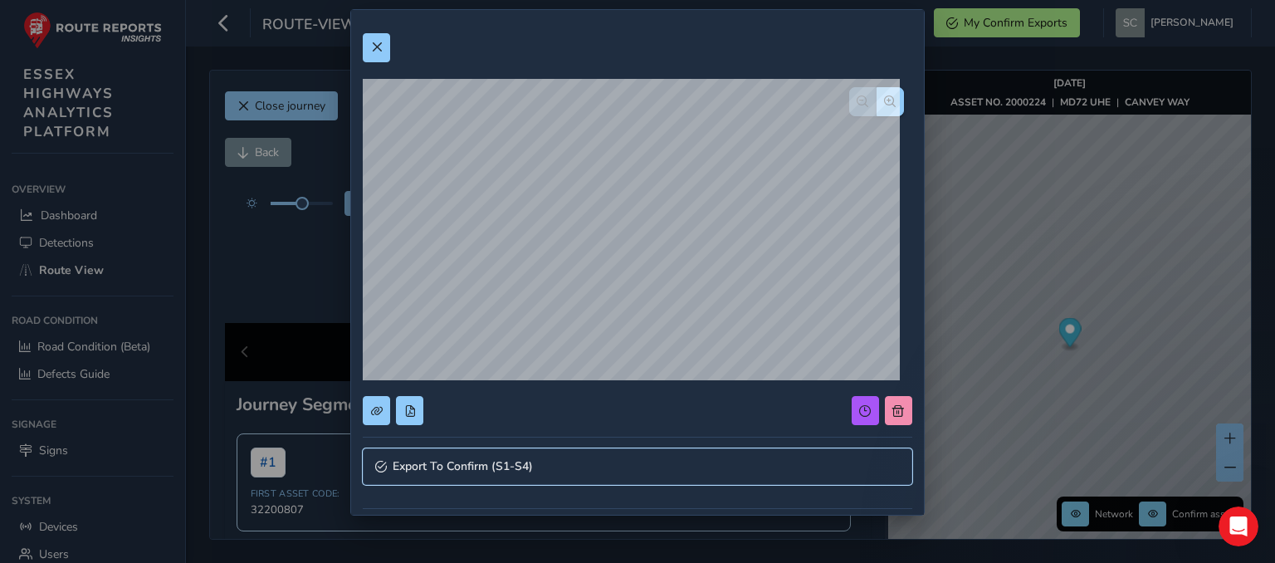
click at [558, 466] on link "Export To Confirm (S1-S4)" at bounding box center [637, 466] width 549 height 37
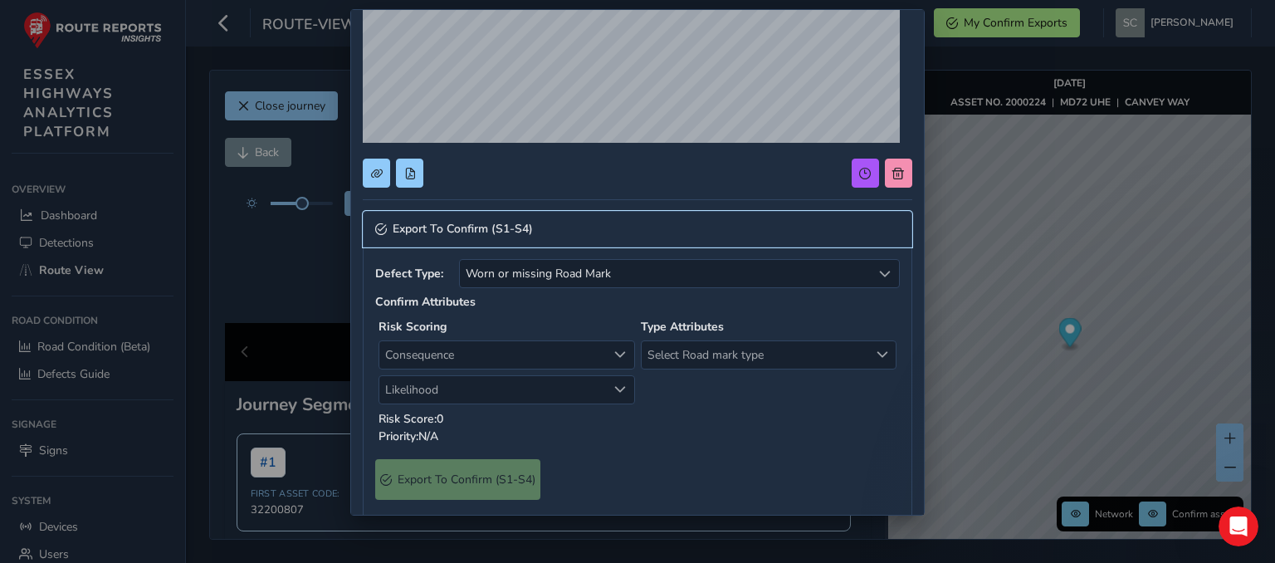
scroll to position [249, 0]
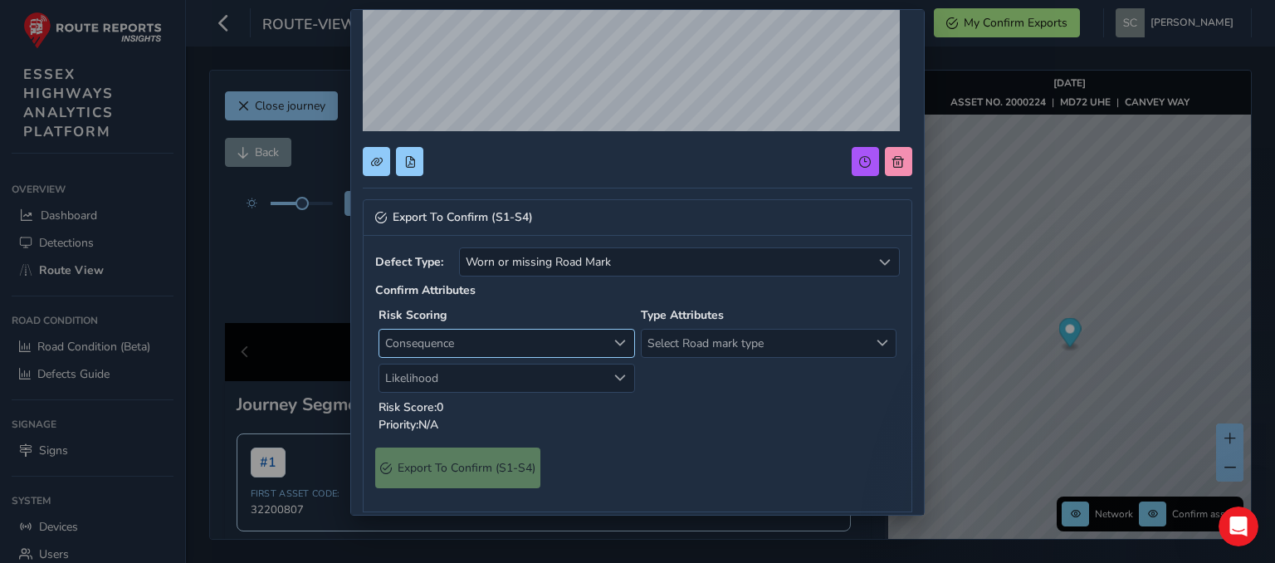
click at [436, 337] on span "Consequence" at bounding box center [492, 342] width 227 height 27
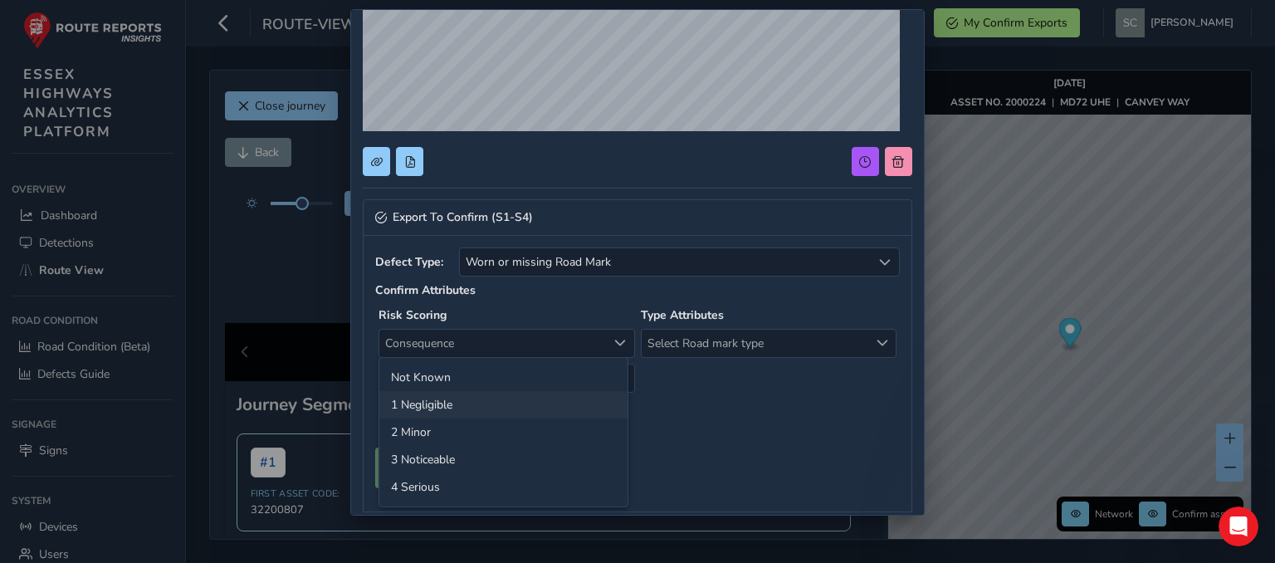
click at [433, 403] on li "1 Negligible" at bounding box center [503, 404] width 248 height 27
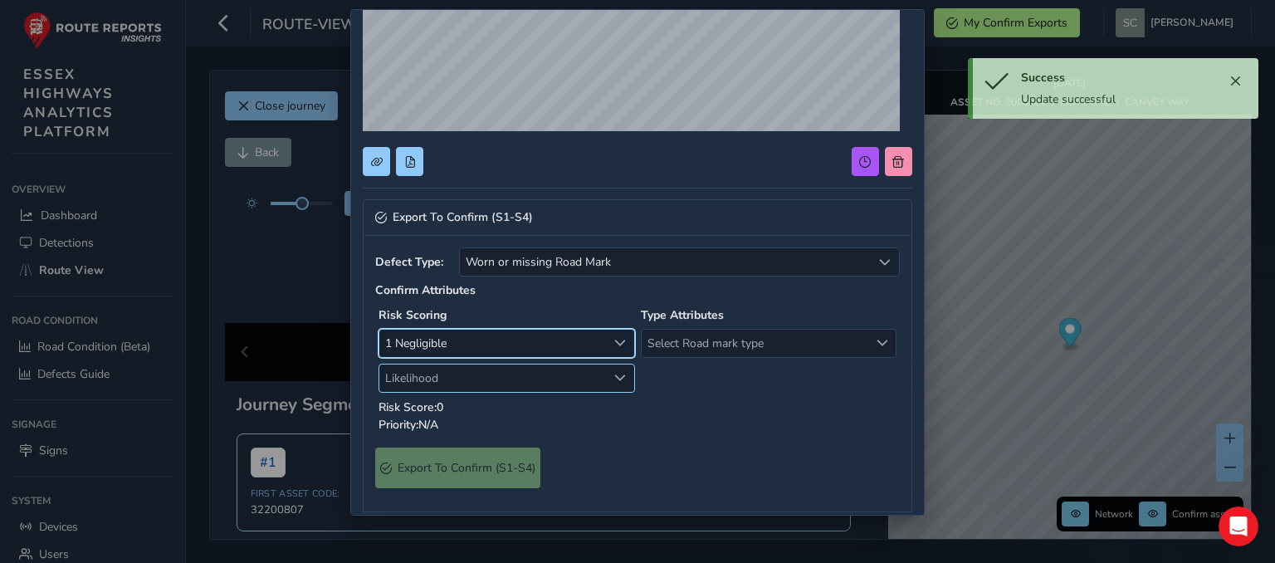
click at [420, 376] on span "Likelihood" at bounding box center [492, 377] width 227 height 27
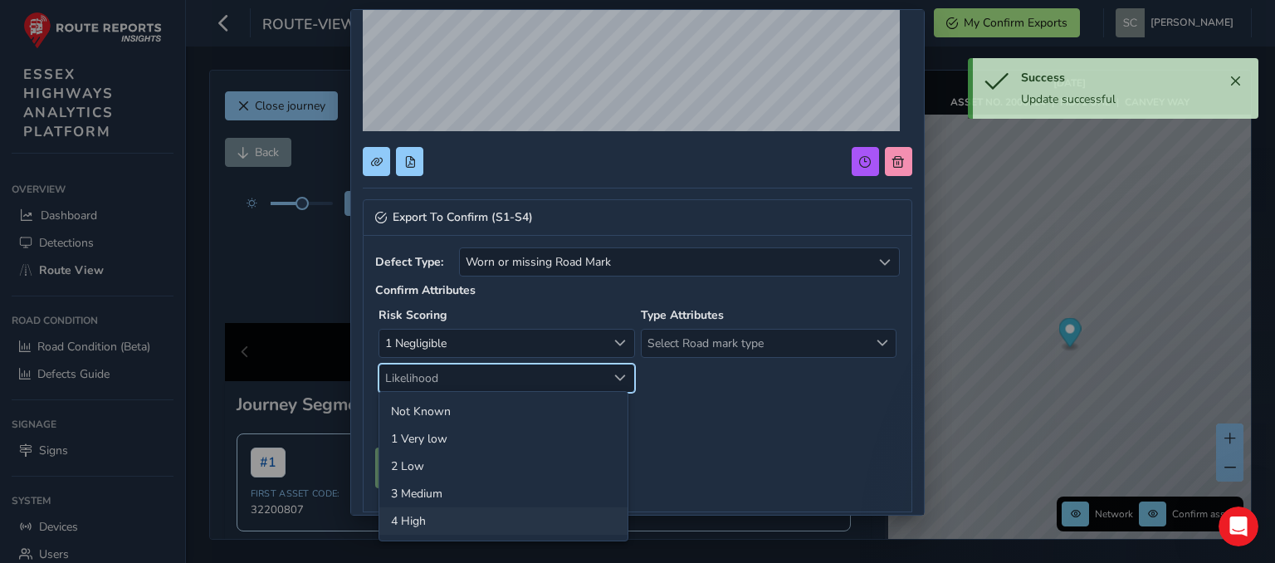
click at [414, 517] on li "4 High" at bounding box center [503, 520] width 248 height 27
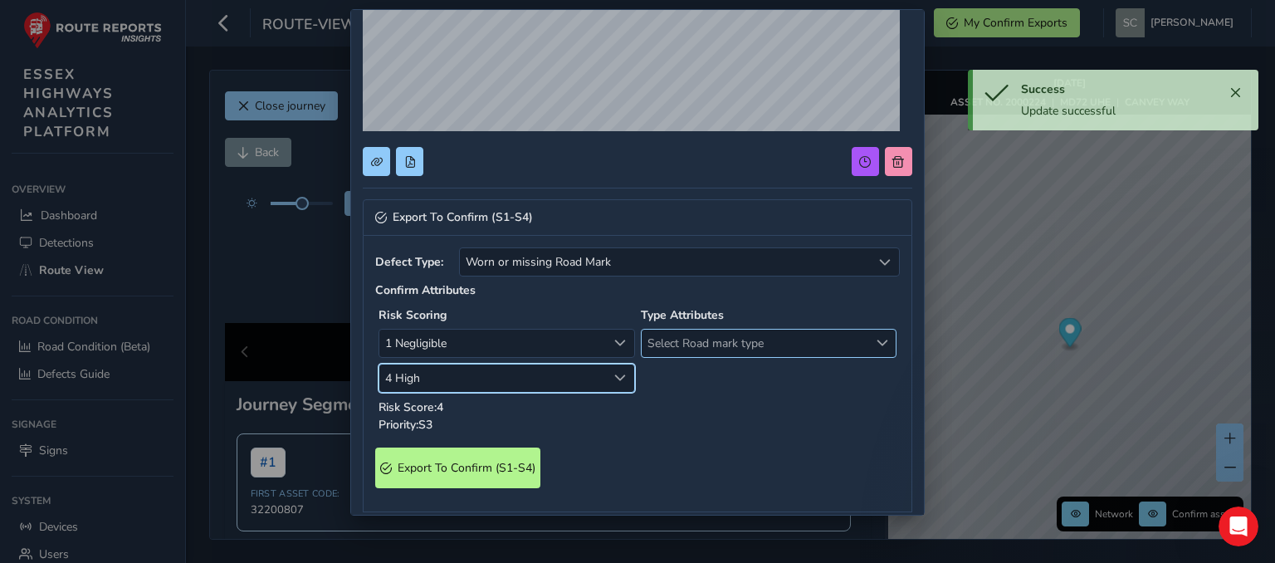
click at [760, 343] on span "Select Road mark type" at bounding box center [754, 342] width 227 height 27
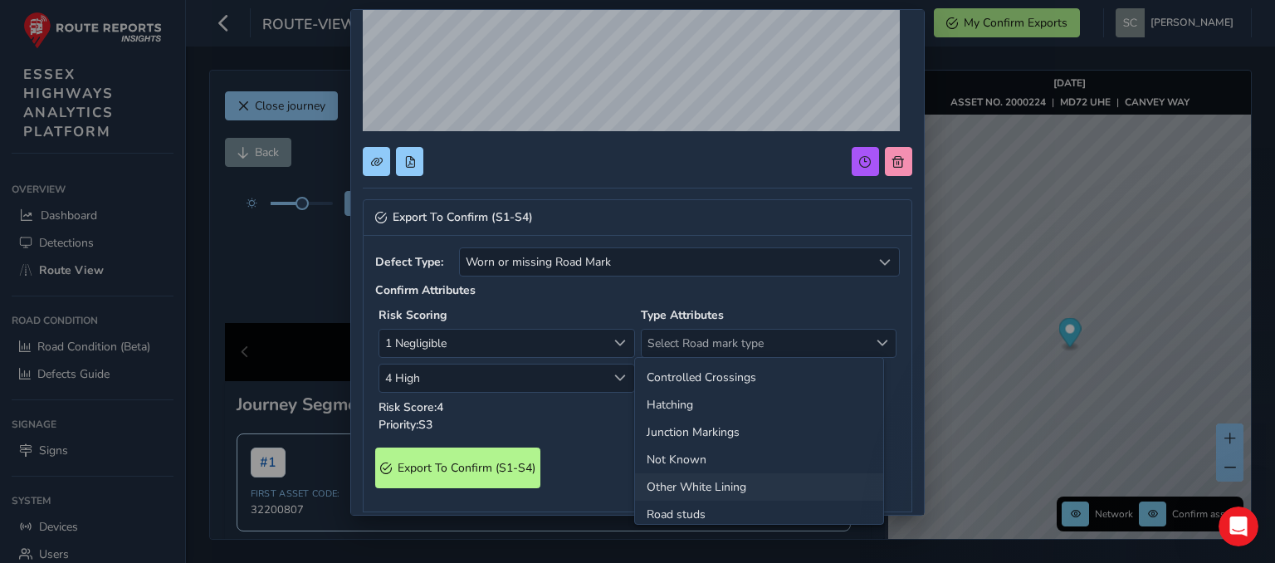
click at [695, 485] on li "Other White Lining" at bounding box center [759, 486] width 248 height 27
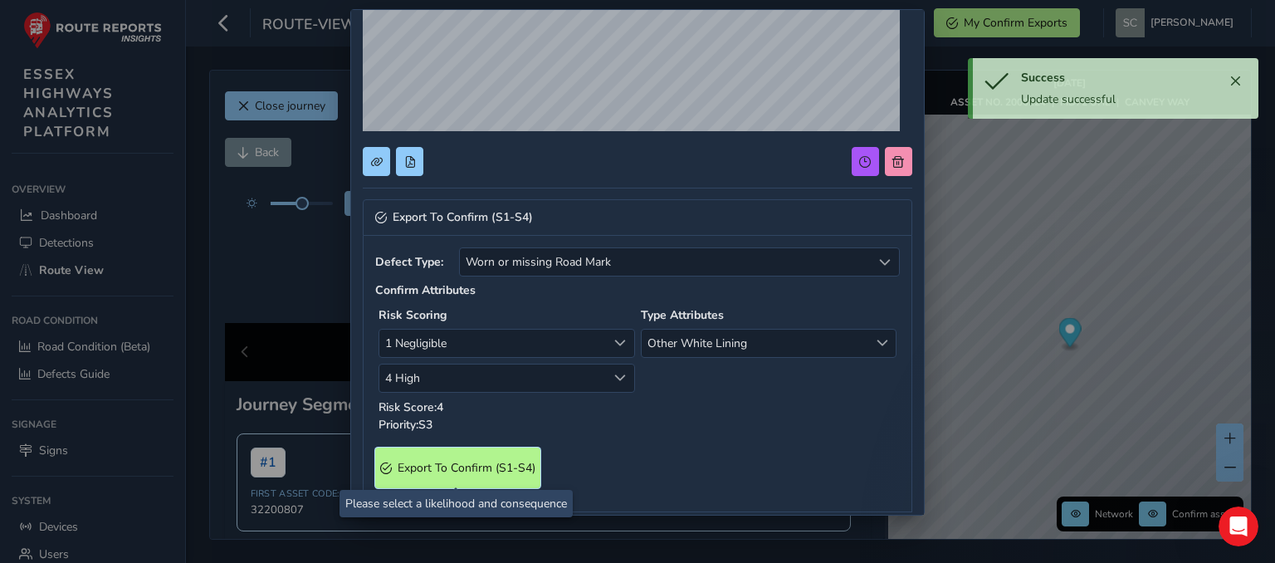
click at [471, 463] on span "Export To Confirm (S1-S4)" at bounding box center [466, 468] width 138 height 16
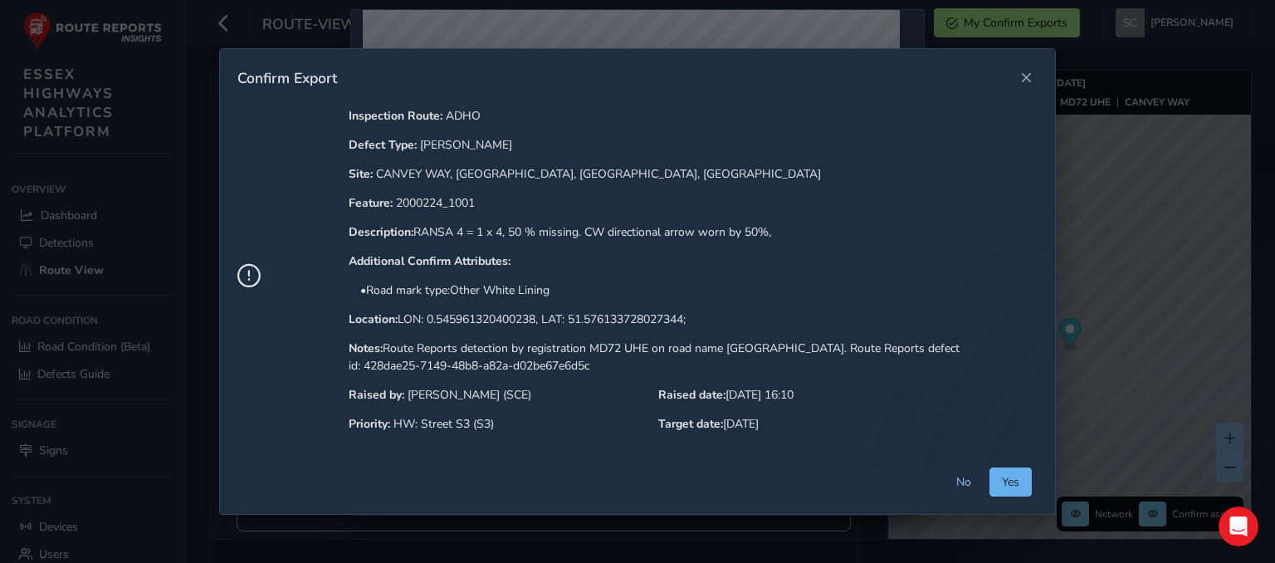
click at [1016, 479] on span "Yes" at bounding box center [1010, 482] width 17 height 16
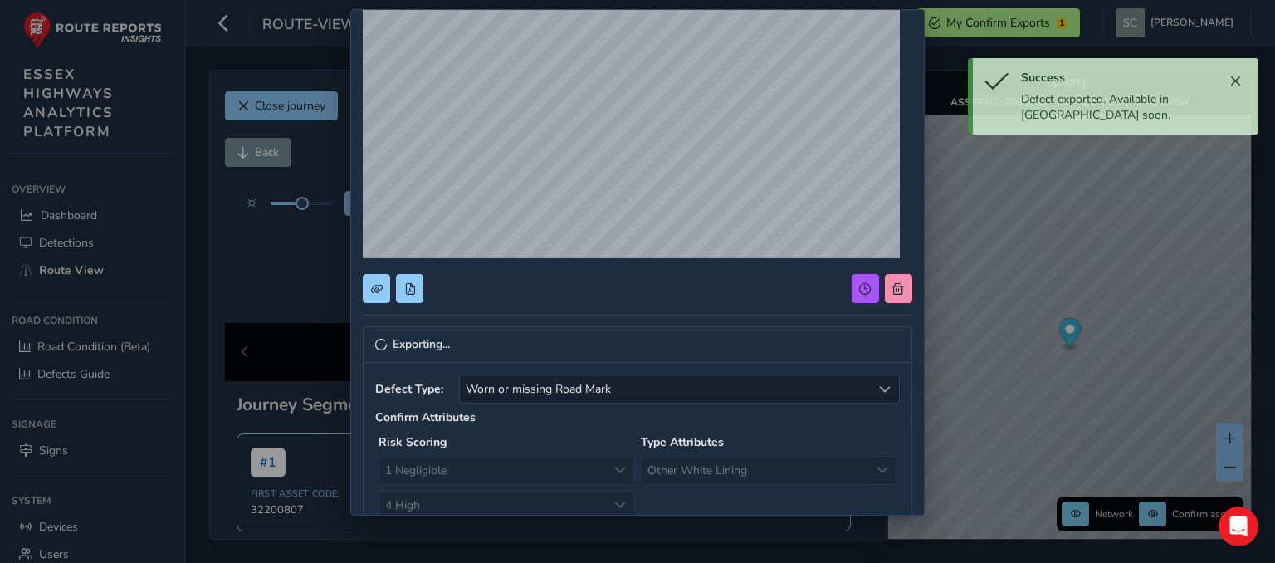
scroll to position [0, 0]
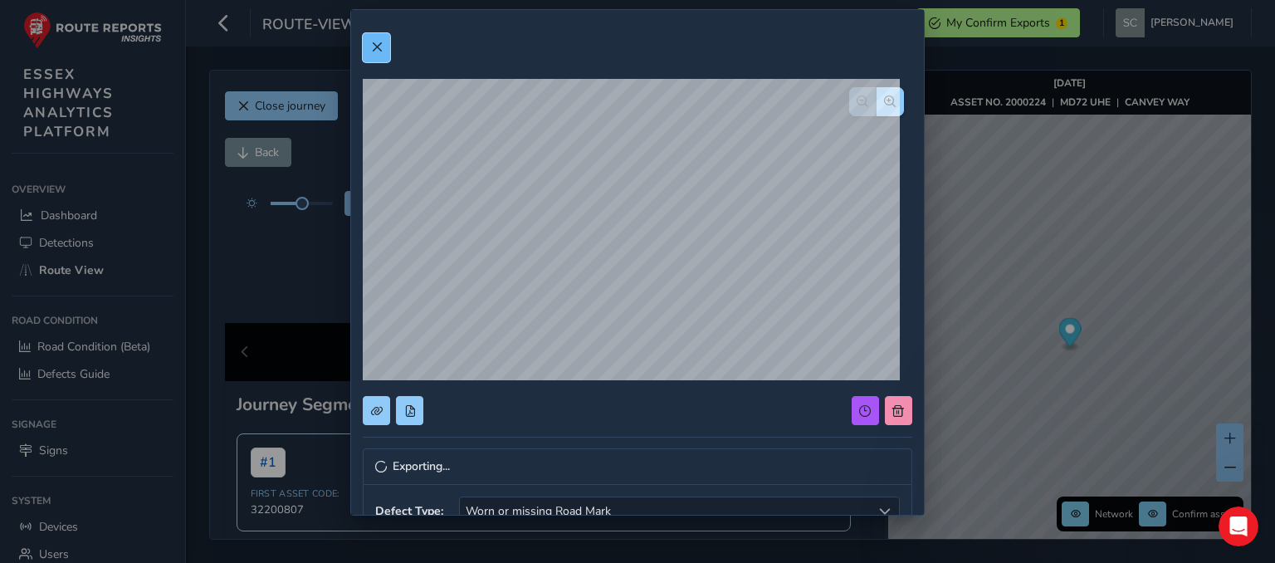
click at [383, 46] on button at bounding box center [376, 47] width 27 height 29
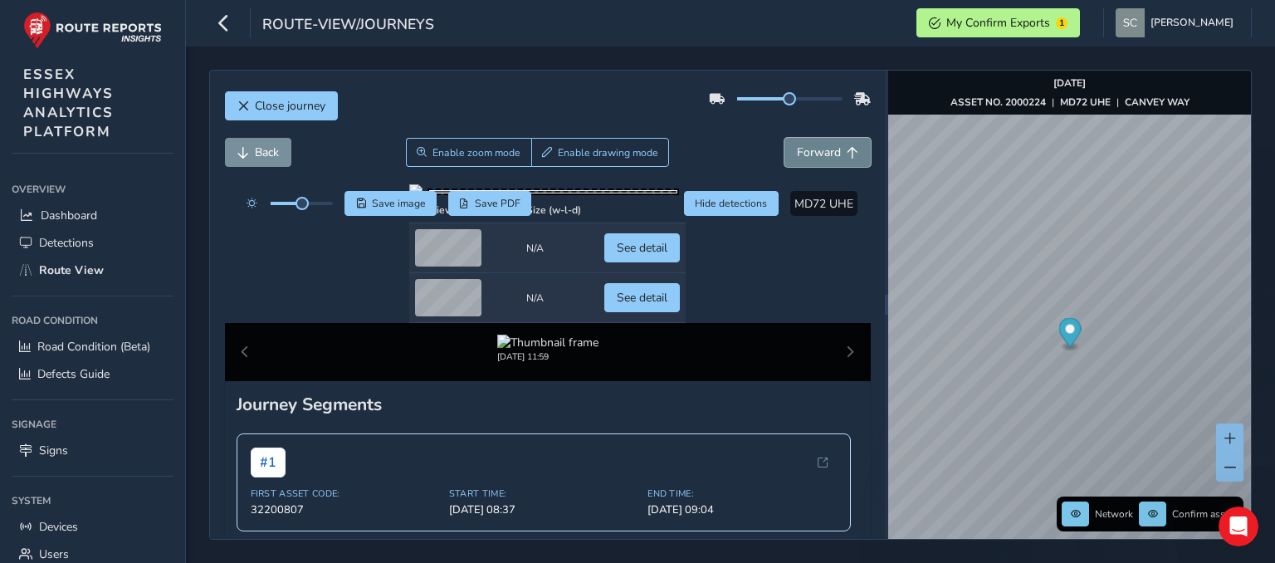
click at [826, 150] on span "Forward" at bounding box center [819, 152] width 44 height 16
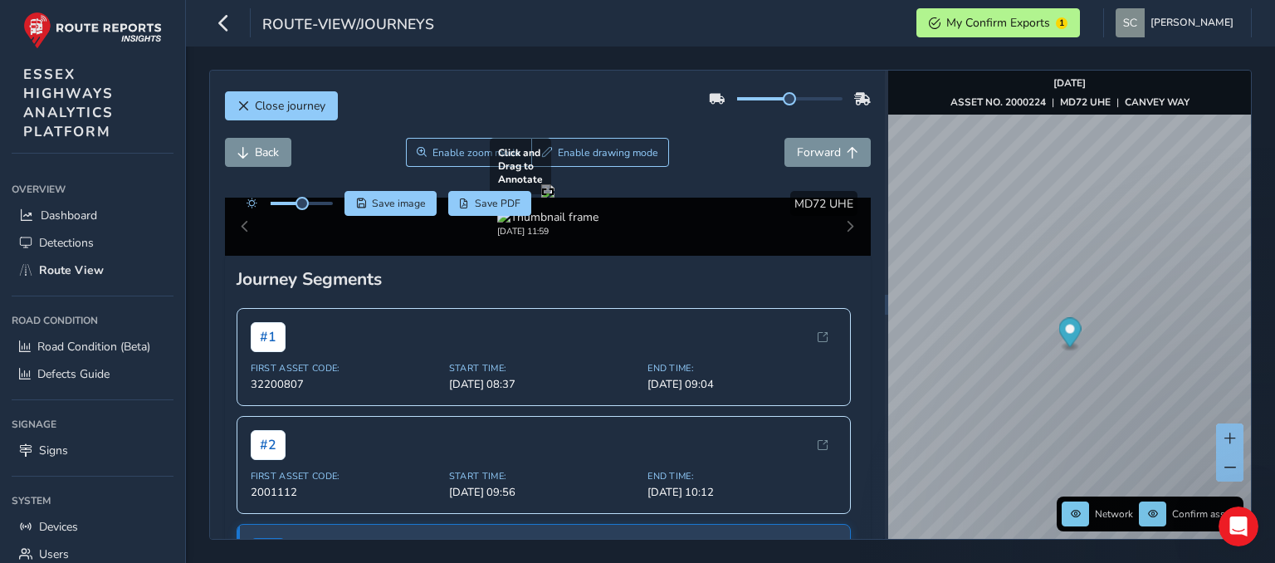
click at [554, 197] on div at bounding box center [547, 190] width 13 height 13
click at [812, 147] on span "Forward" at bounding box center [819, 152] width 44 height 16
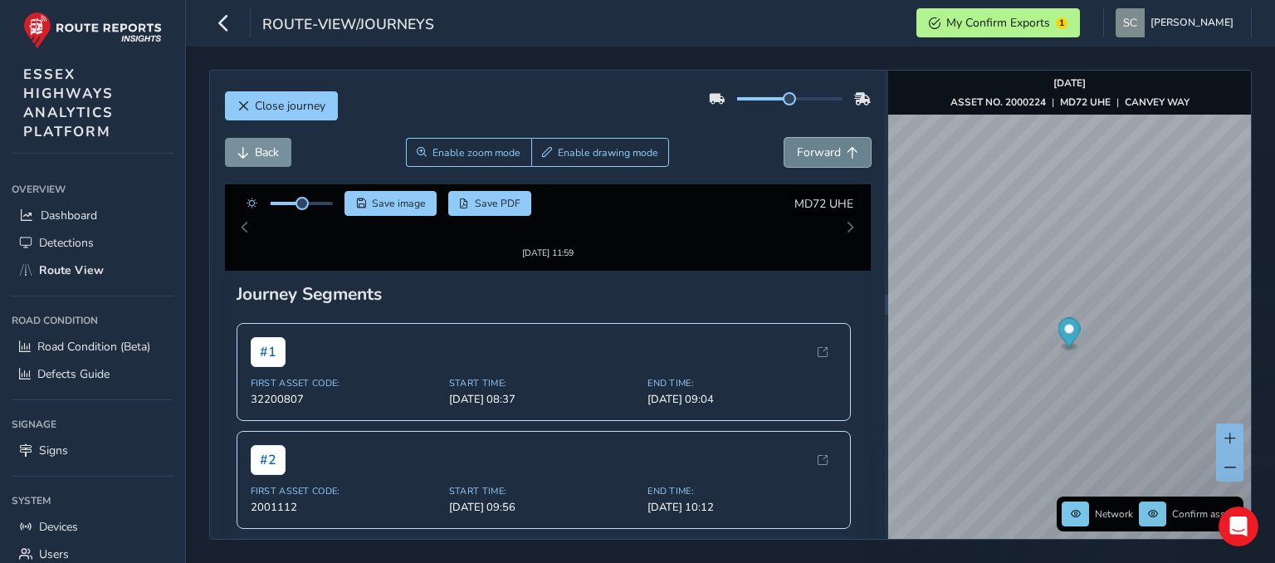
click at [812, 147] on span "Forward" at bounding box center [819, 152] width 44 height 16
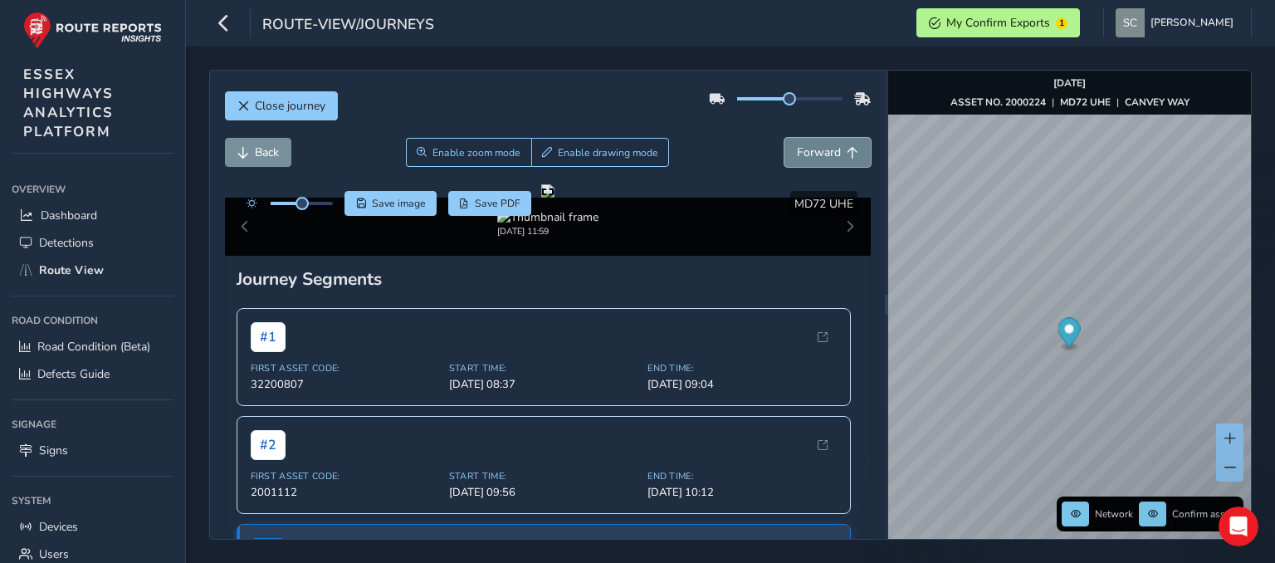
click at [812, 147] on span "Forward" at bounding box center [819, 152] width 44 height 16
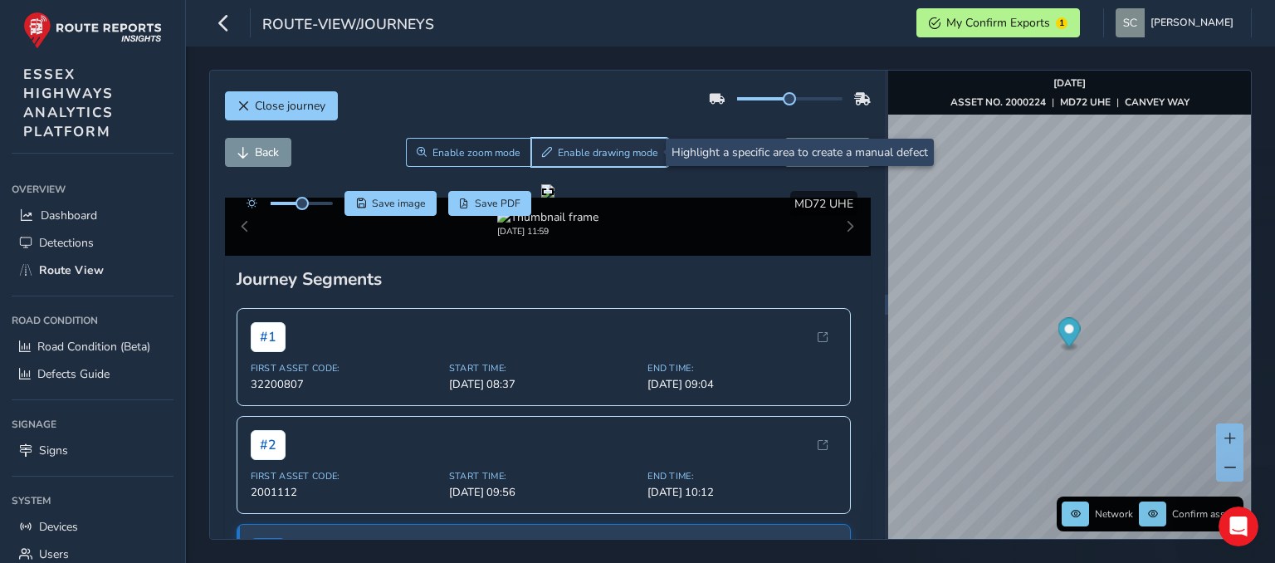
click at [611, 159] on button "Enable drawing mode" at bounding box center [600, 152] width 139 height 29
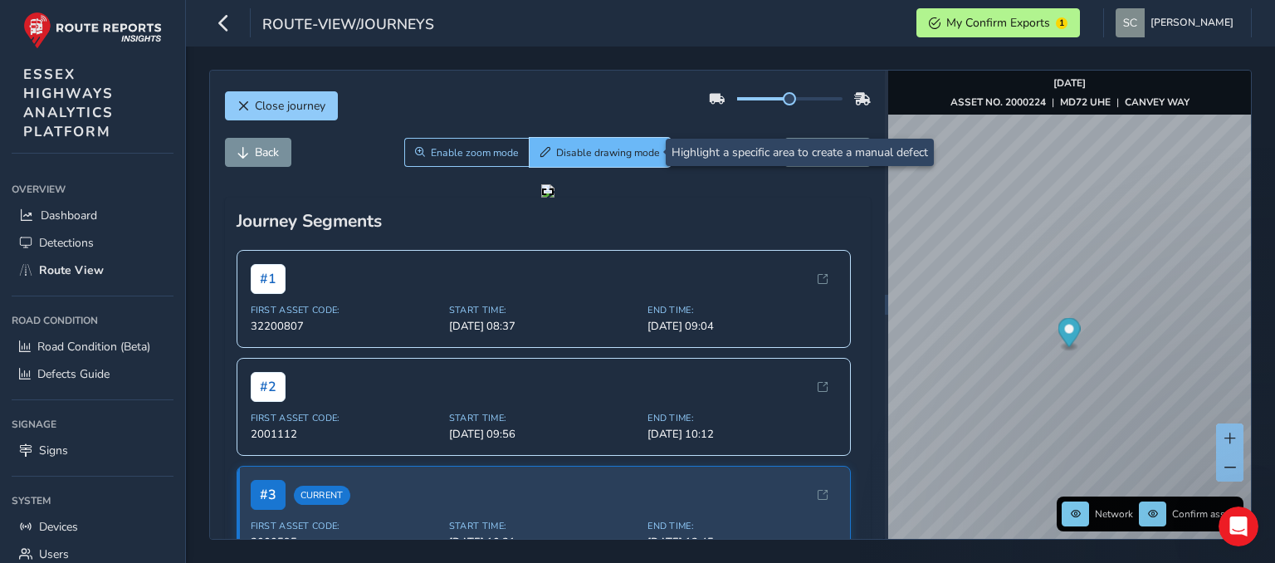
click at [576, 154] on span "Disable drawing mode" at bounding box center [608, 152] width 104 height 13
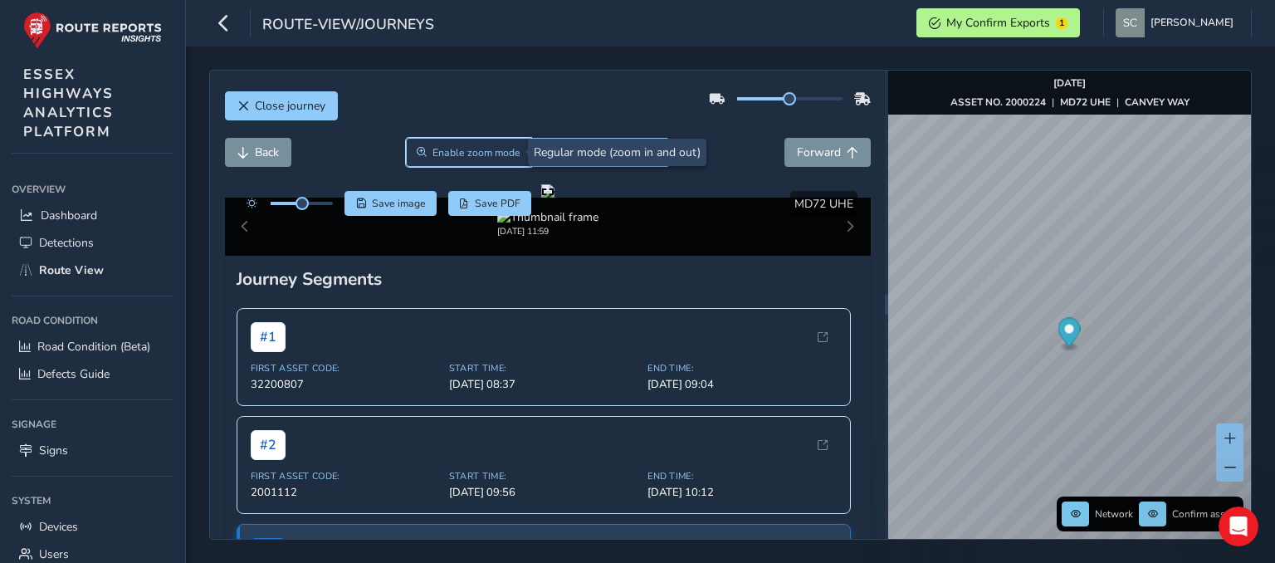
click at [458, 151] on span "Enable zoom mode" at bounding box center [476, 152] width 88 height 13
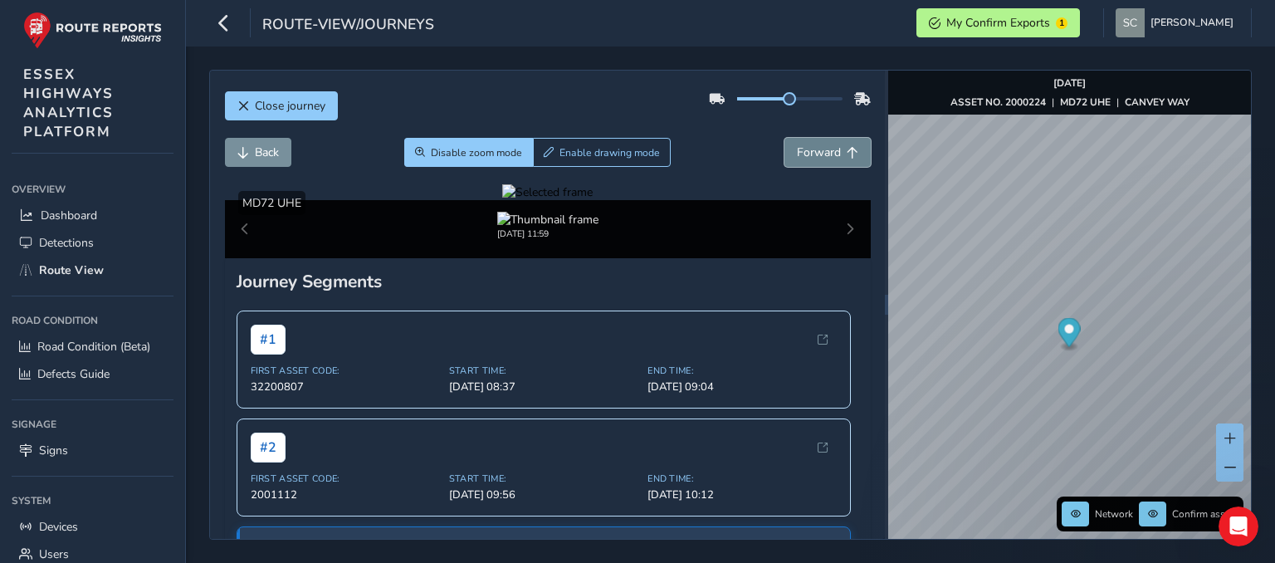
click at [817, 159] on span "Forward" at bounding box center [819, 152] width 44 height 16
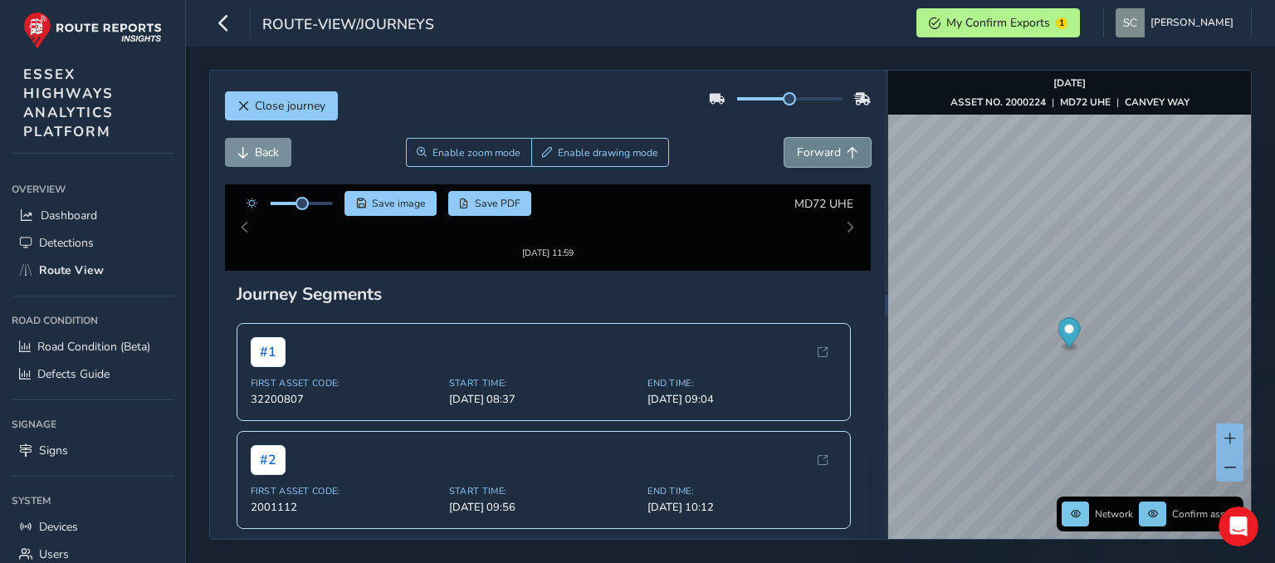
click at [826, 156] on span "Forward" at bounding box center [819, 152] width 44 height 16
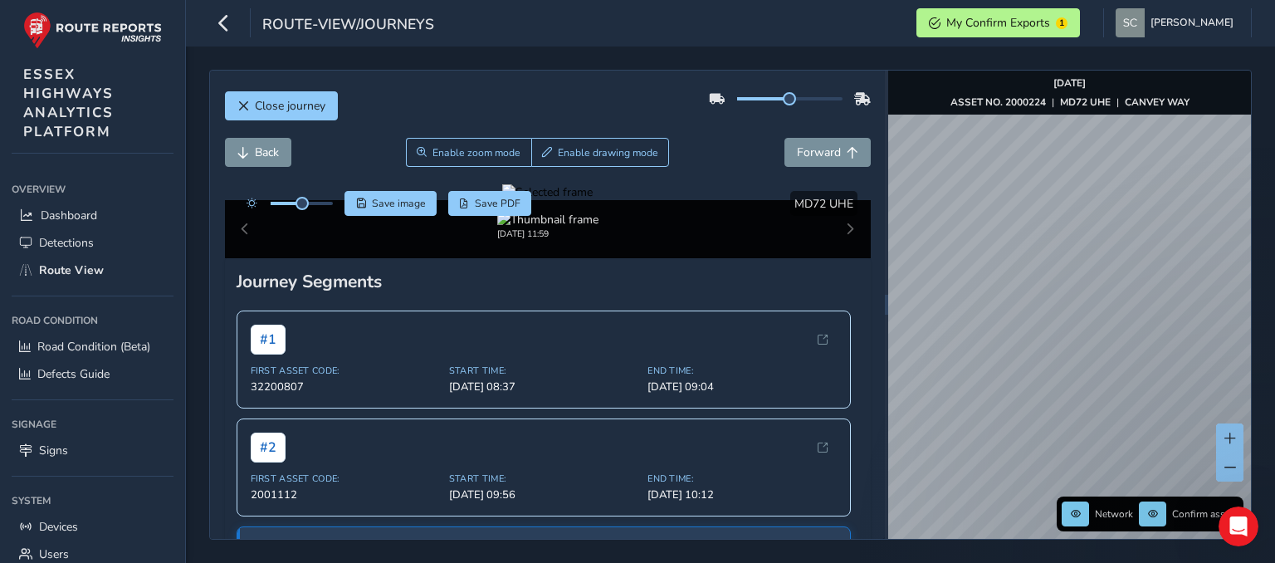
click at [1249, 0] on html "route-view/journeys My Confirm Exports 1 Sharon Cane Colour Scheme: Dark Dim Li…" at bounding box center [637, 281] width 1275 height 563
click at [983, 18] on div "route-view/journeys My Confirm Exports 1 Sharon Cane Colour Scheme: Dark Dim Li…" at bounding box center [730, 281] width 1089 height 563
click at [989, 45] on div "route-view/journeys My Confirm Exports 1 Sharon Cane Colour Scheme: Dark Dim Li…" at bounding box center [730, 281] width 1089 height 563
click at [847, 358] on div "Close journey Back Enable zoom mode Enable drawing mode Forward Click and Drag …" at bounding box center [730, 305] width 1042 height 470
click at [1068, 558] on div "Close journey Back Enable zoom mode Enable drawing mode Forward Click and Drag …" at bounding box center [730, 304] width 1089 height 516
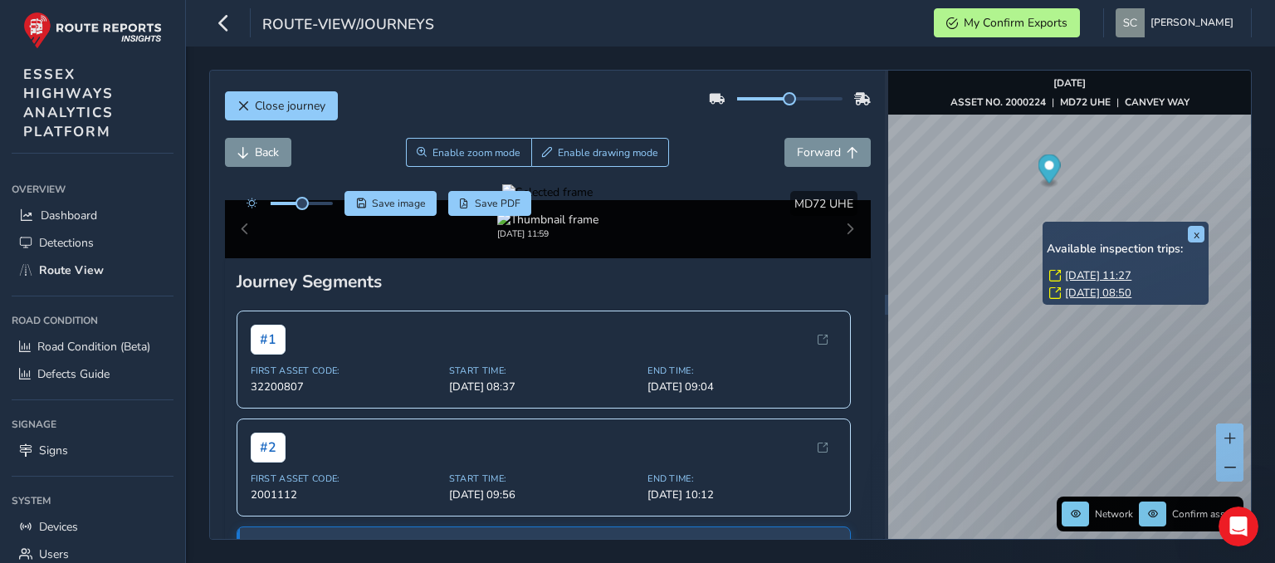
click at [1078, 274] on link "Thu, 2 Oct, 11:27" at bounding box center [1098, 275] width 66 height 15
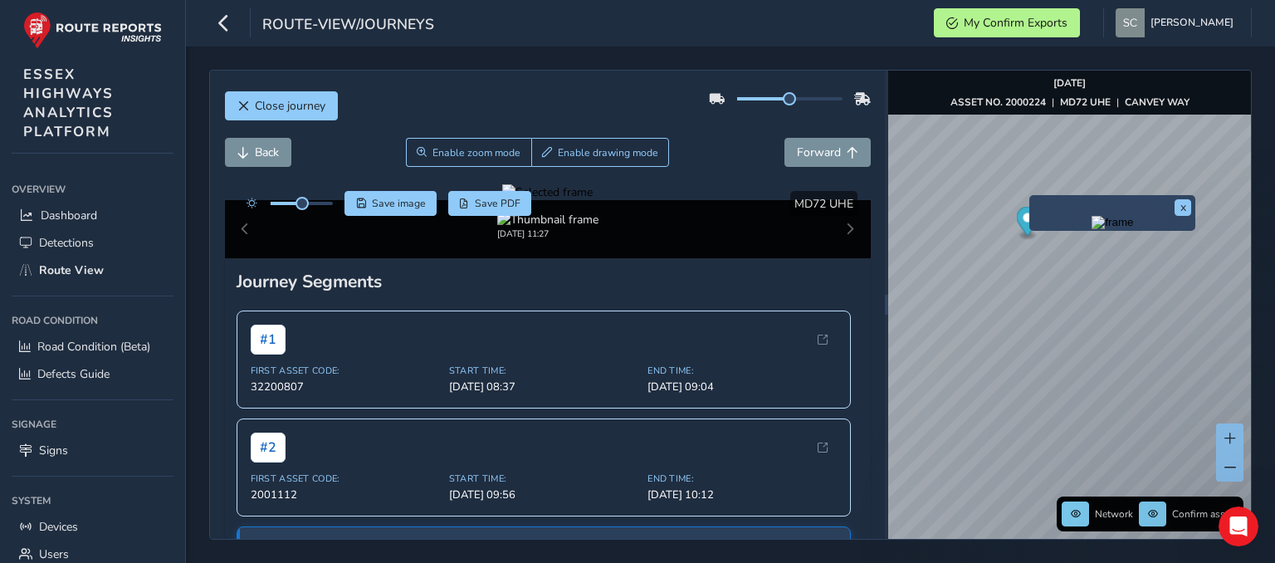
click at [1039, 195] on div "x" at bounding box center [1112, 213] width 166 height 36
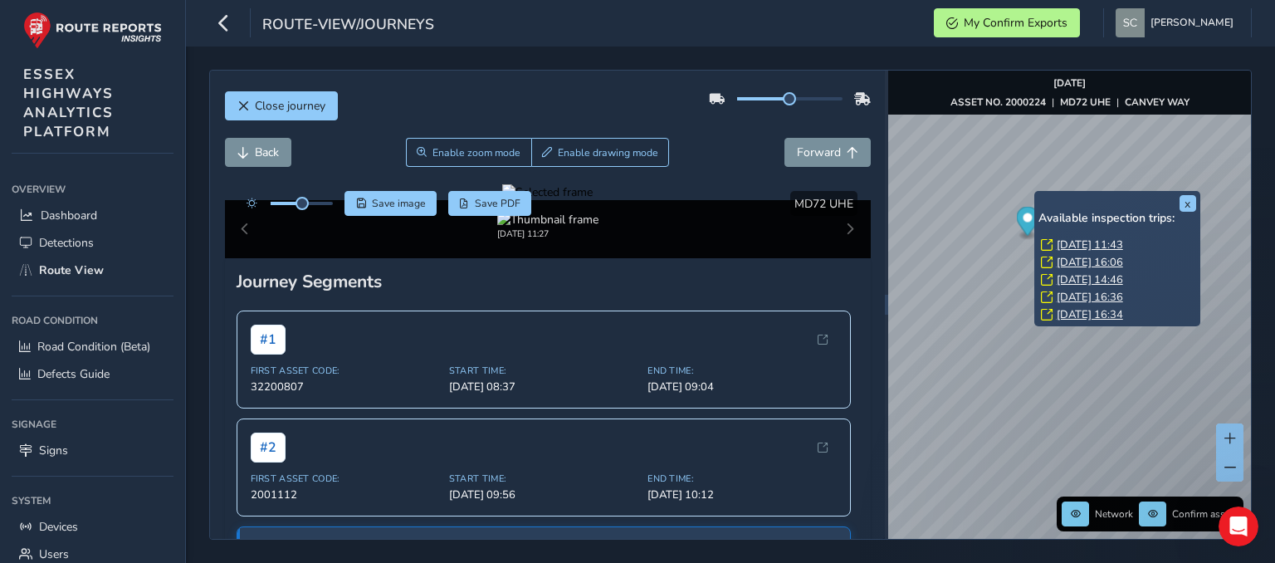
click at [1059, 245] on link "Thu, 2 Oct, 11:43" at bounding box center [1089, 244] width 66 height 15
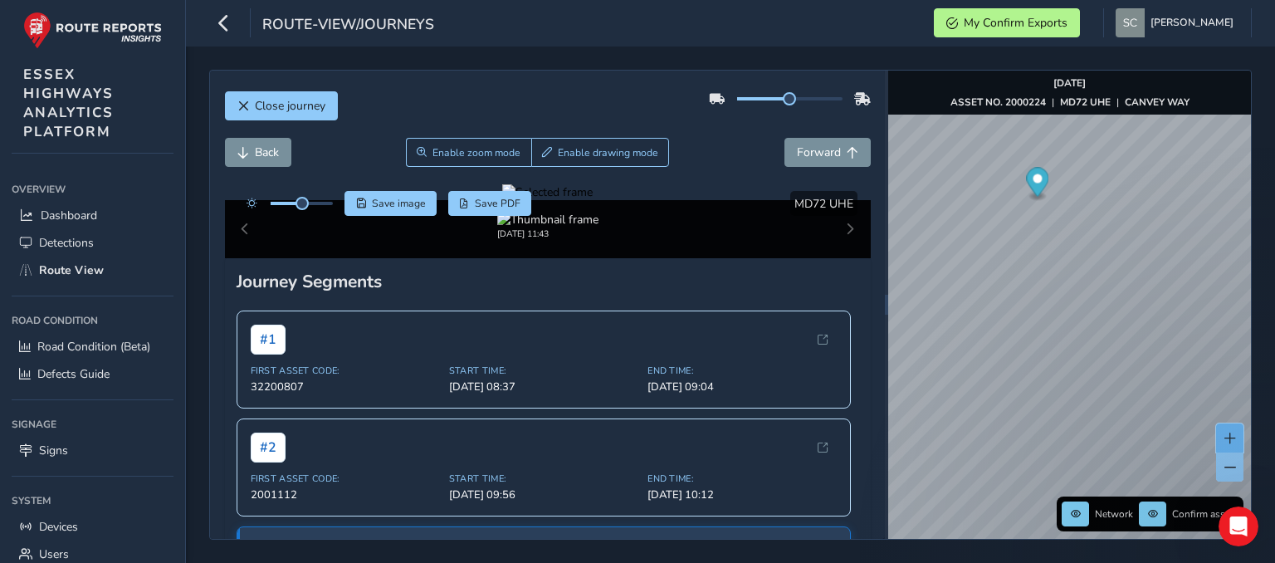
click at [1231, 432] on span at bounding box center [1230, 438] width 12 height 12
click at [1224, 463] on span at bounding box center [1230, 467] width 12 height 12
click at [1227, 462] on span at bounding box center [1230, 467] width 12 height 12
click at [1224, 461] on span at bounding box center [1230, 467] width 12 height 12
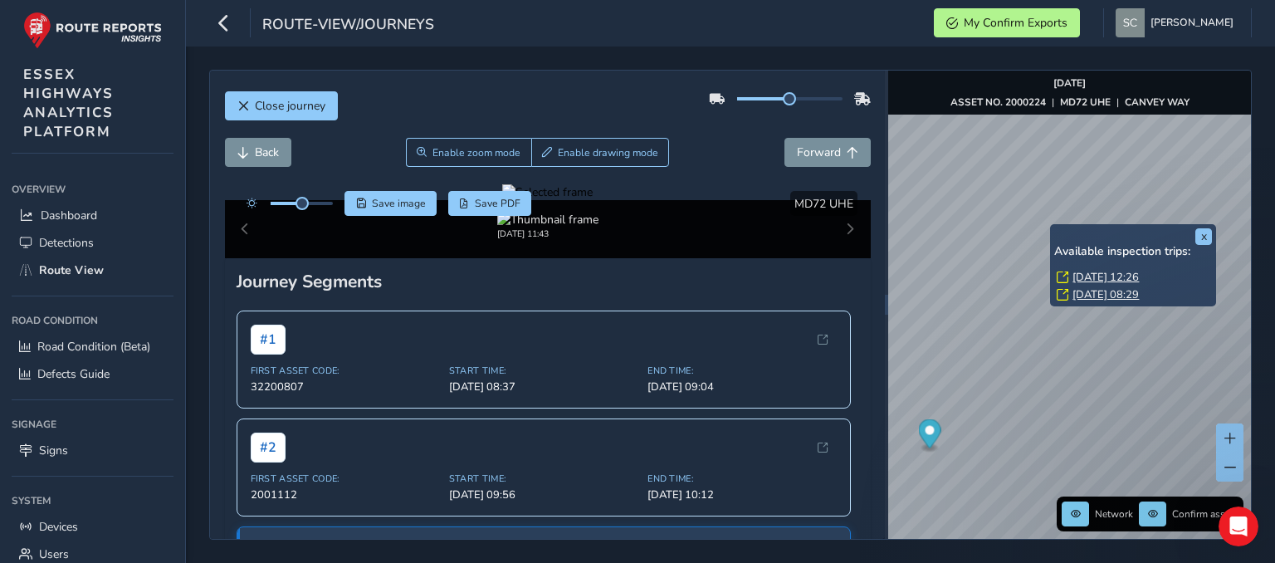
click at [1105, 276] on link "Thu, 2 Oct, 12:26" at bounding box center [1105, 277] width 66 height 15
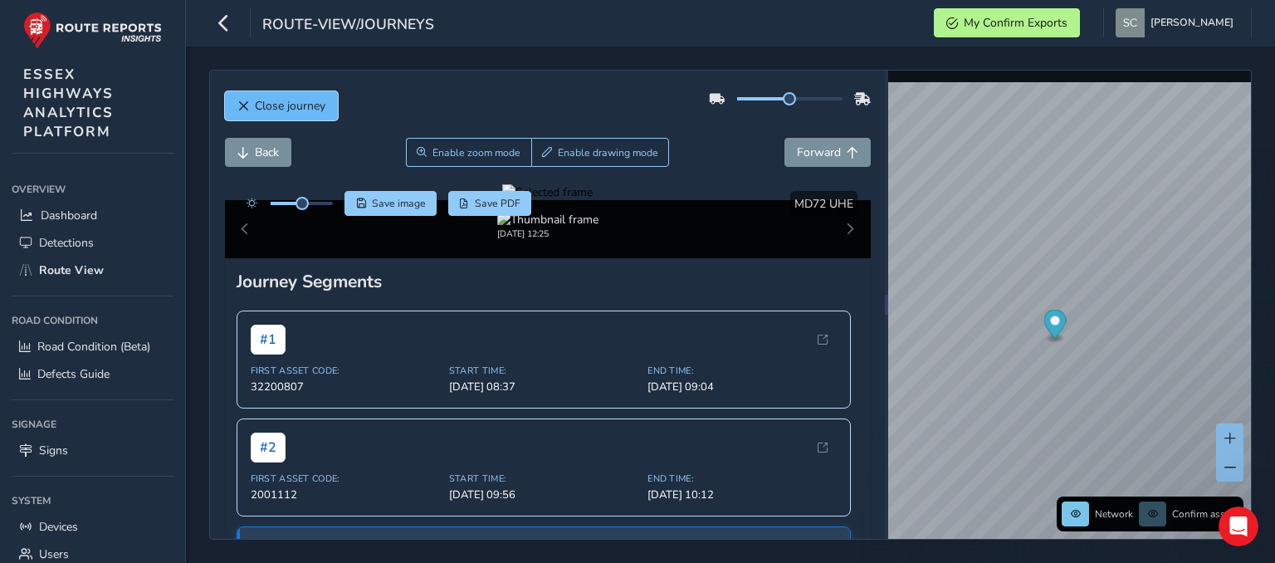
click at [262, 100] on span "Close journey" at bounding box center [290, 106] width 71 height 16
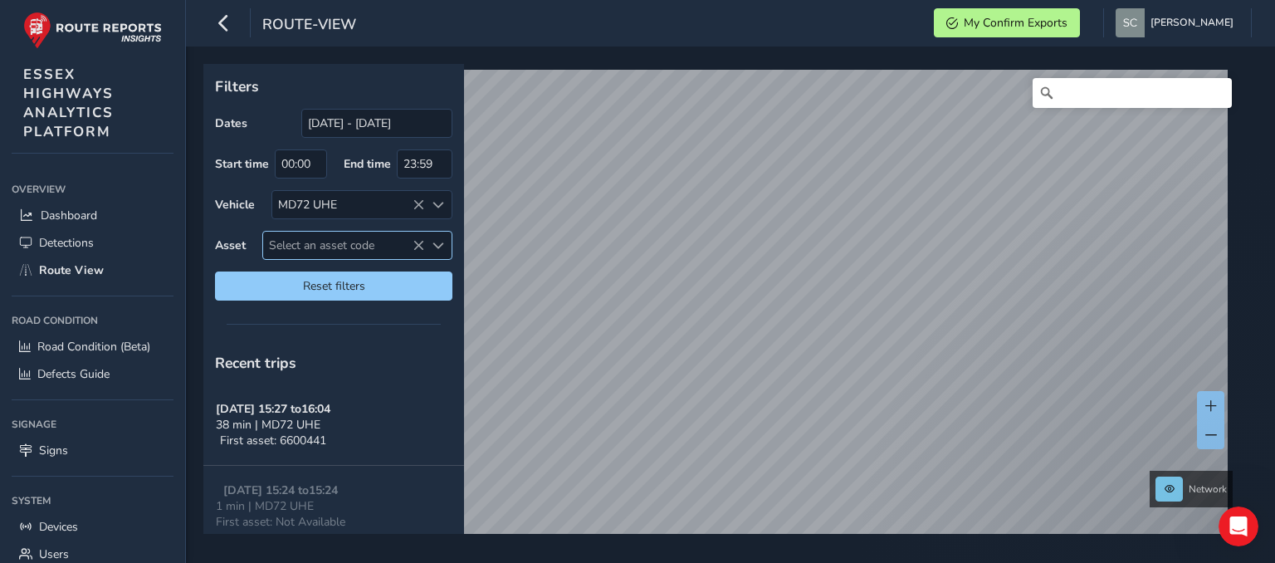
click at [331, 238] on span "Select an asset code" at bounding box center [343, 245] width 161 height 27
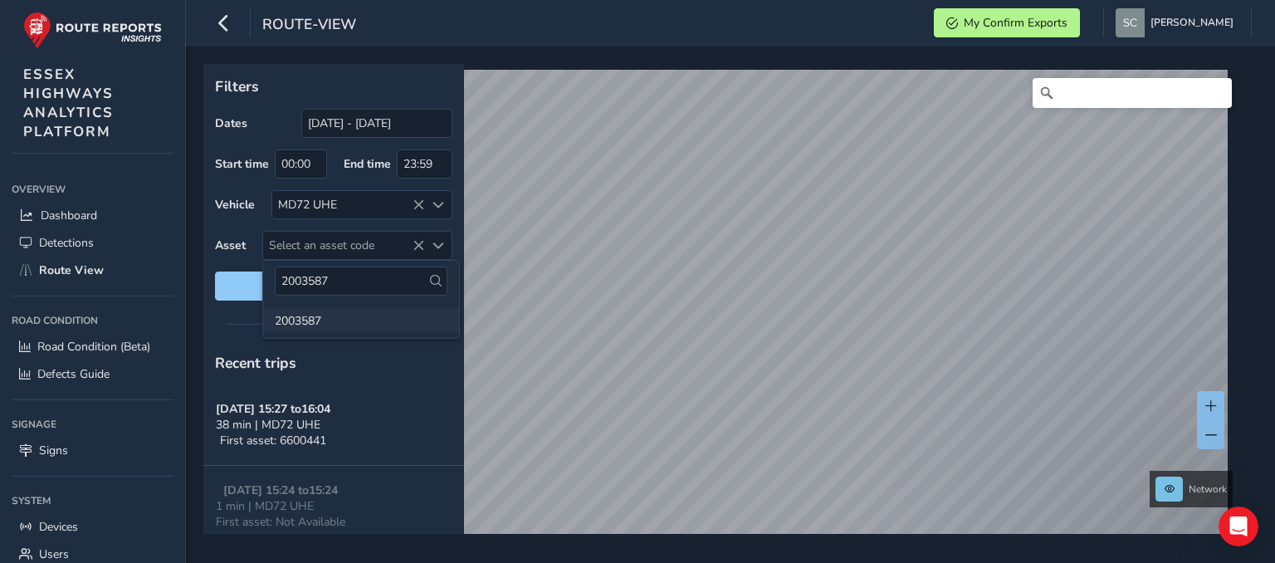
type input "2003587"
click at [314, 317] on li "2003587" at bounding box center [361, 319] width 196 height 25
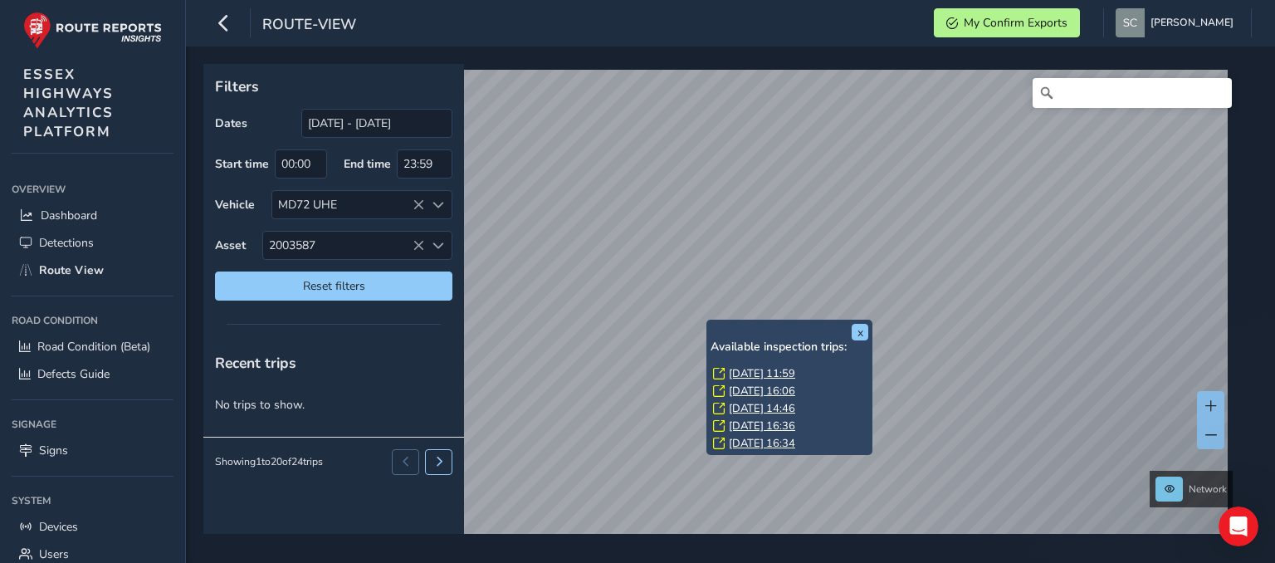
click at [779, 371] on link "Thu, 2 Oct, 11:59" at bounding box center [762, 373] width 66 height 15
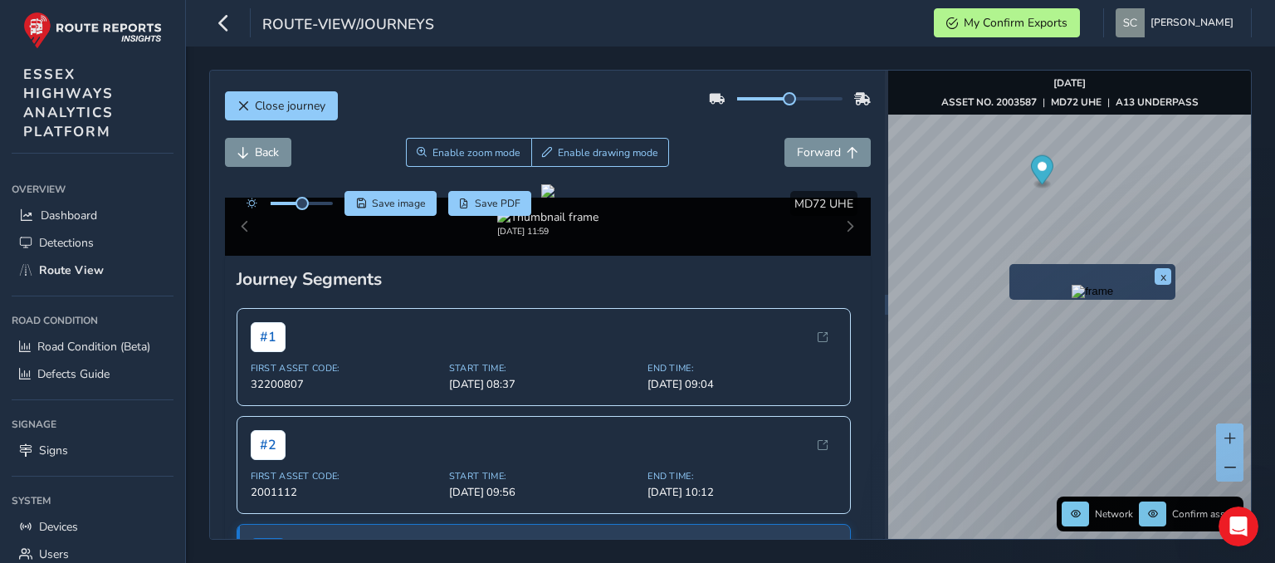
click at [1040, 380] on div "x Network Confirm assets Oct 02 2025 ASSET NO. 2003587 | MD72 UHE | A13 UNDERPA…" at bounding box center [1069, 305] width 363 height 468
click at [1163, 275] on button "x" at bounding box center [1162, 276] width 17 height 17
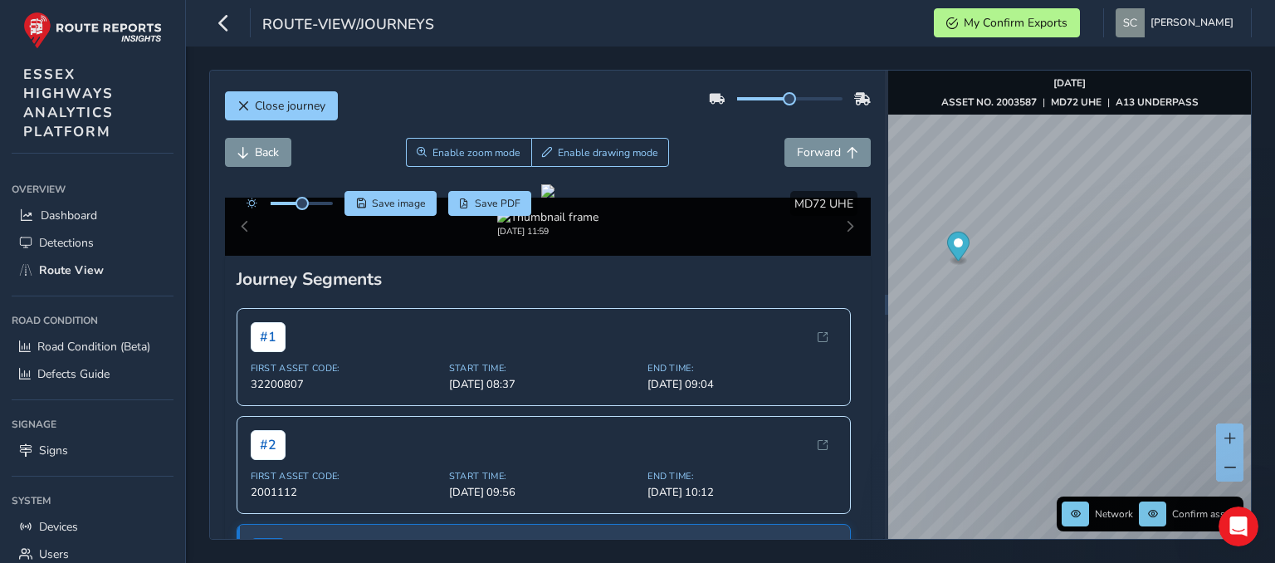
click at [951, 562] on html "route-view/journeys My Confirm Exports Sharon Cane Colour Scheme: Dark Dim Ligh…" at bounding box center [637, 281] width 1275 height 563
click at [1168, 51] on div "Close journey Back Enable zoom mode Enable drawing mode Forward Click and Drag …" at bounding box center [730, 304] width 1089 height 516
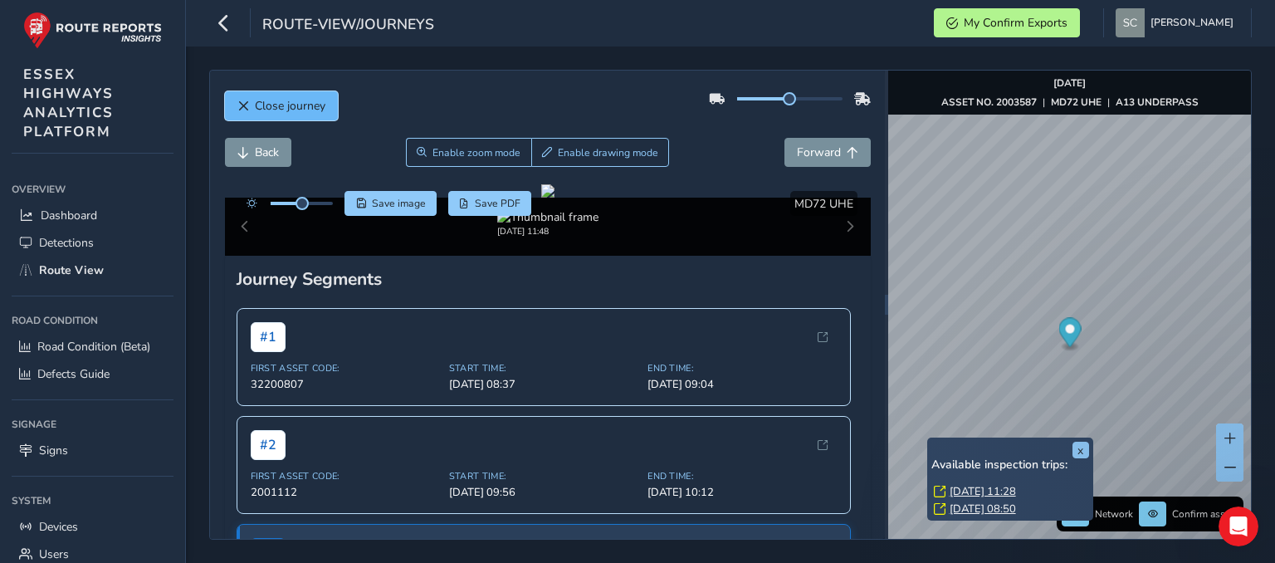
click at [269, 100] on span "Close journey" at bounding box center [290, 106] width 71 height 16
